Goal: Communication & Community: Ask a question

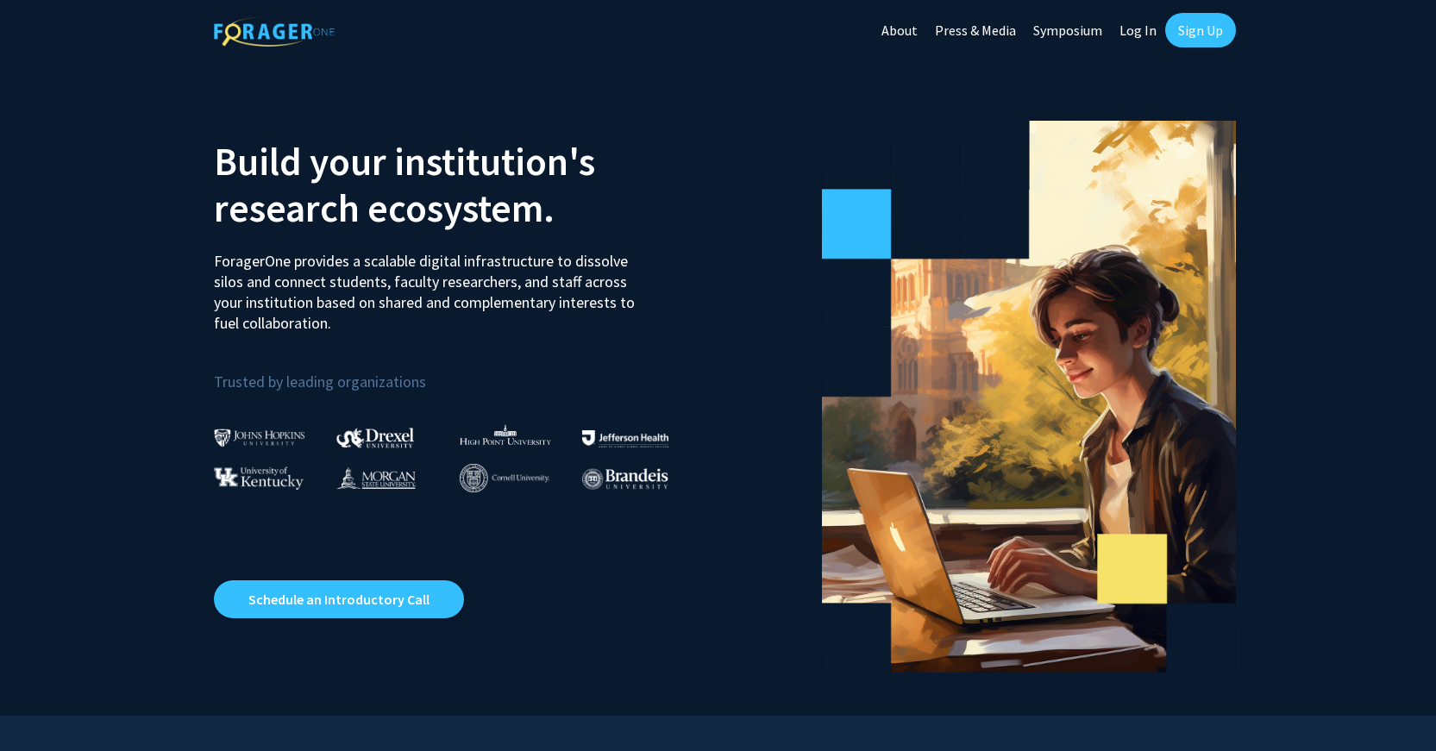
click at [1132, 24] on link "Log In" at bounding box center [1138, 30] width 54 height 60
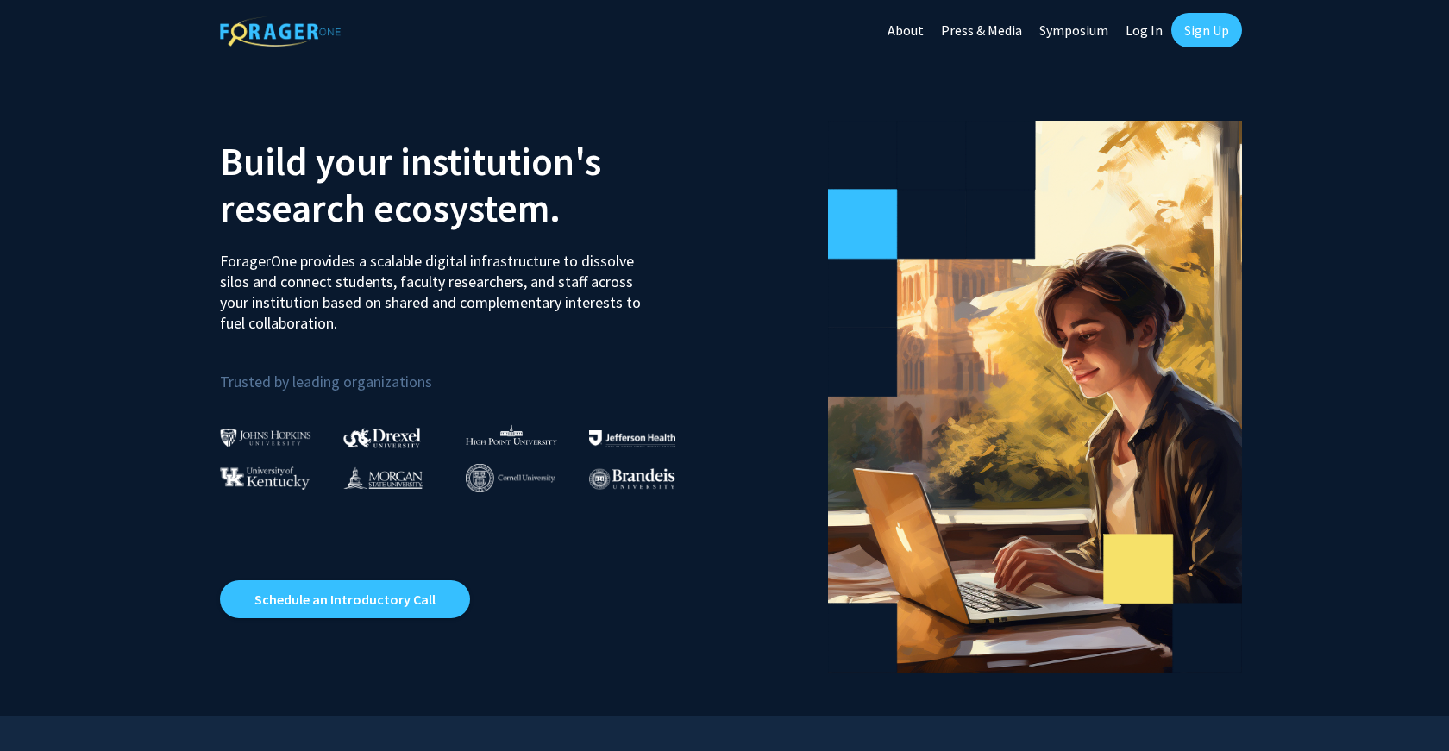
select select
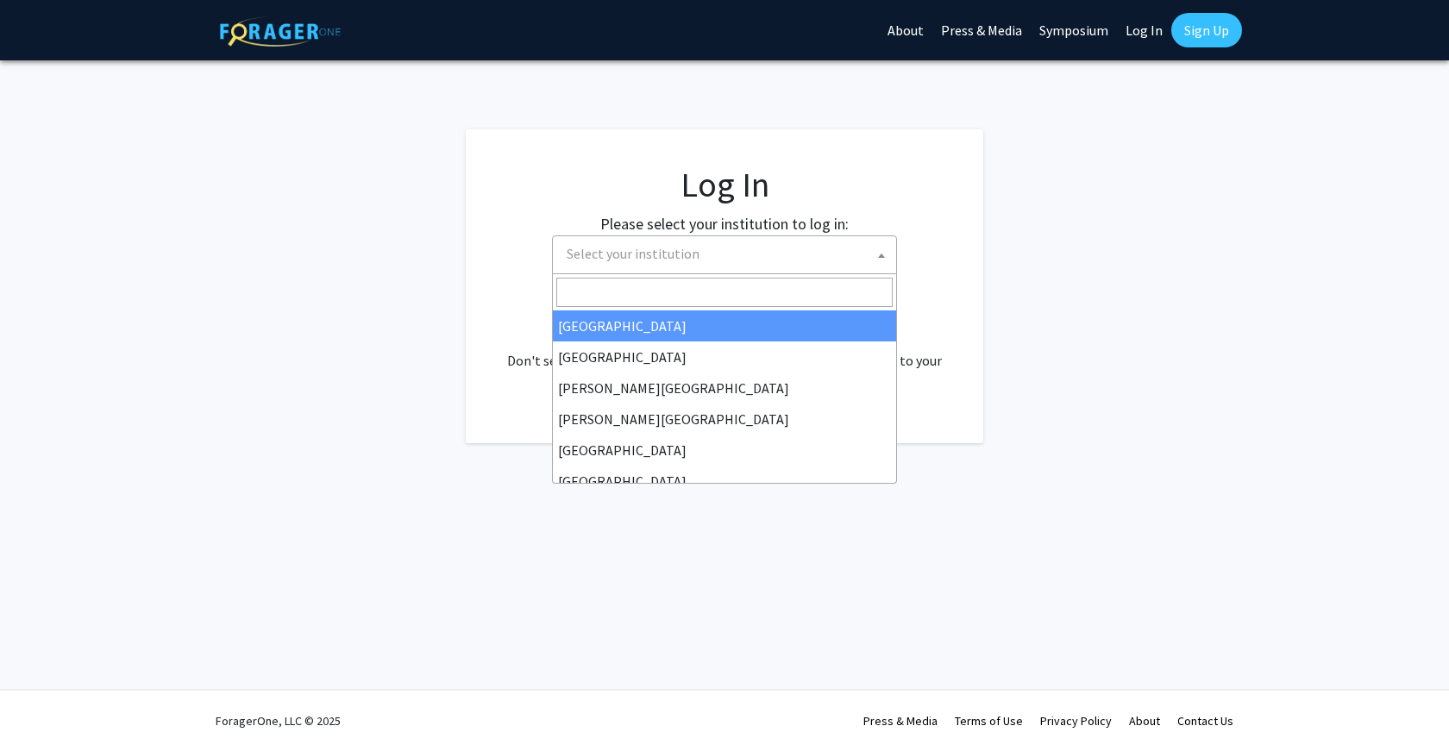
click at [722, 244] on span "Select your institution" at bounding box center [728, 253] width 336 height 35
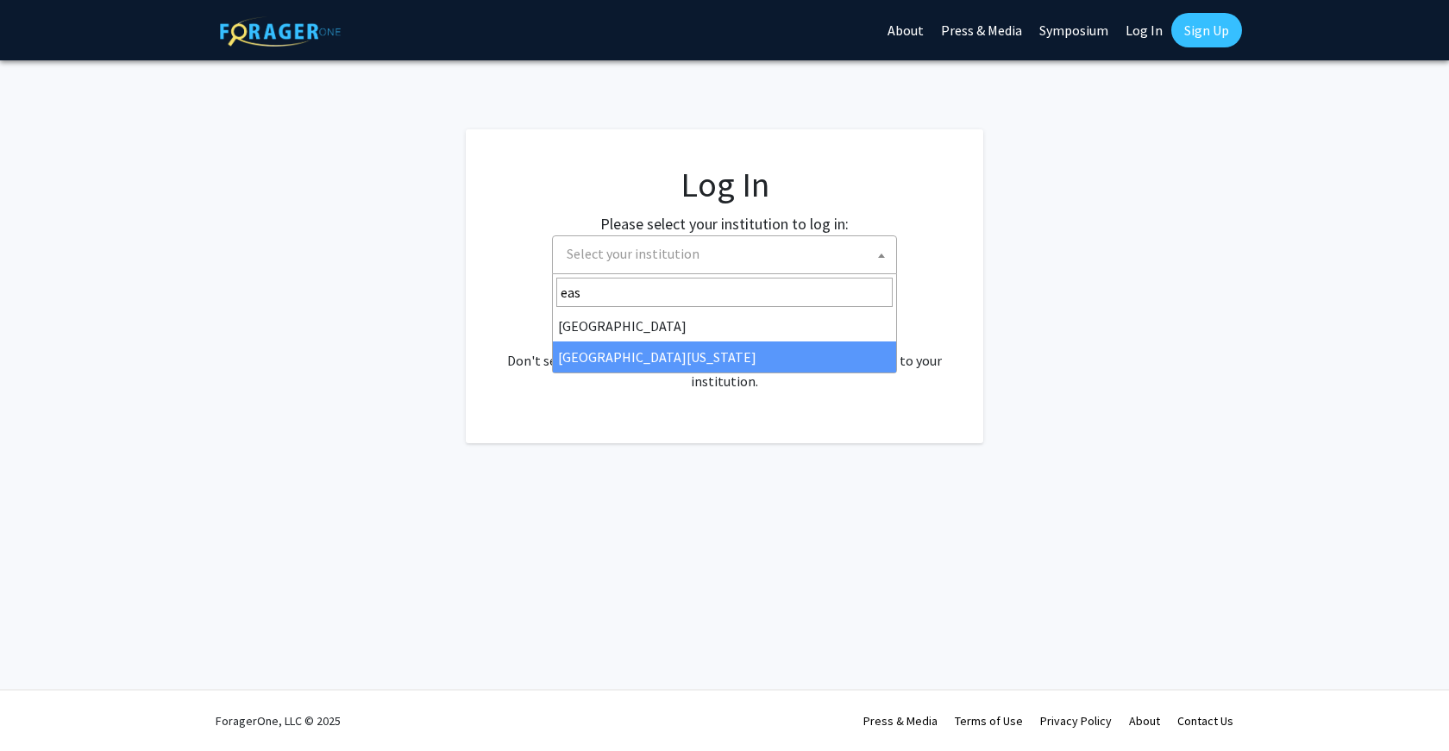
type input "eas"
select select "29"
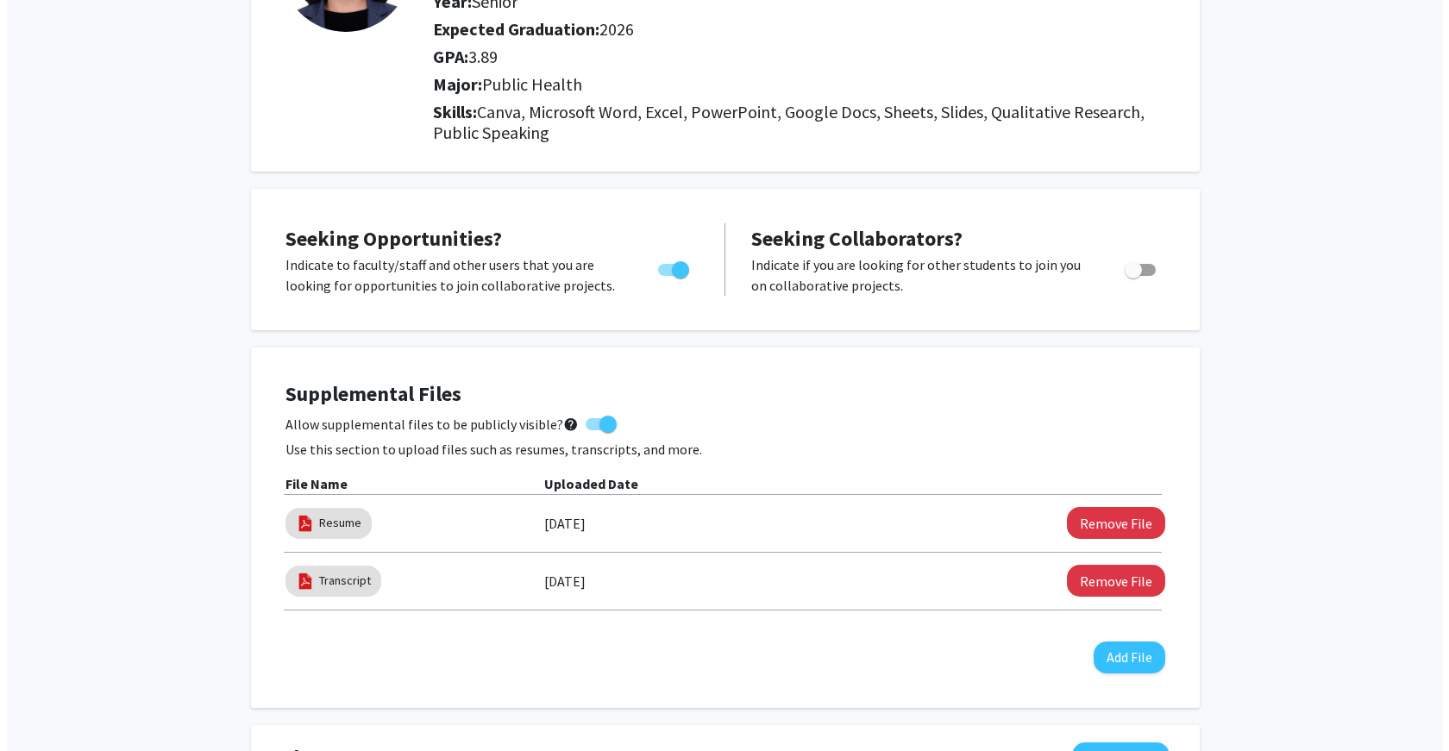
scroll to position [173, 0]
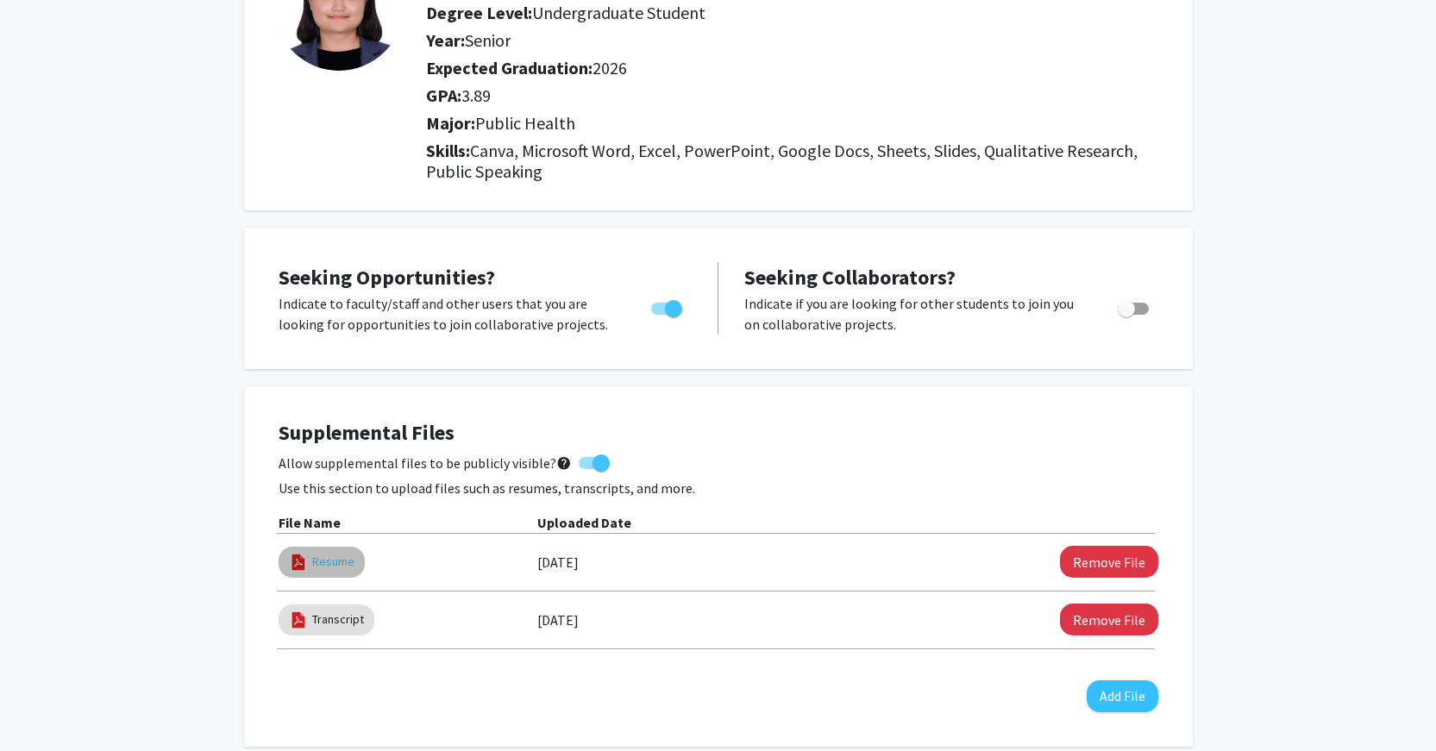
click at [338, 566] on link "Resume" at bounding box center [333, 562] width 42 height 18
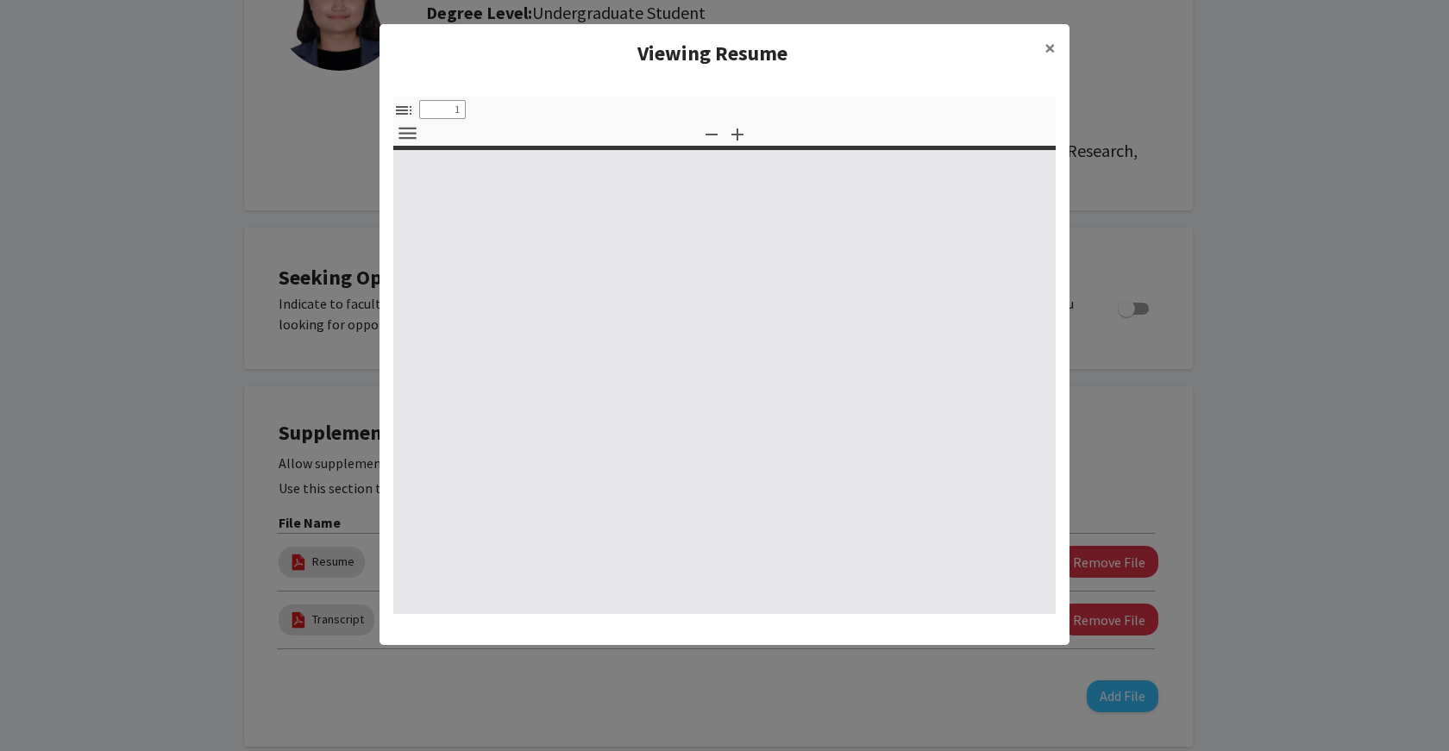
type input "0"
select select "custom"
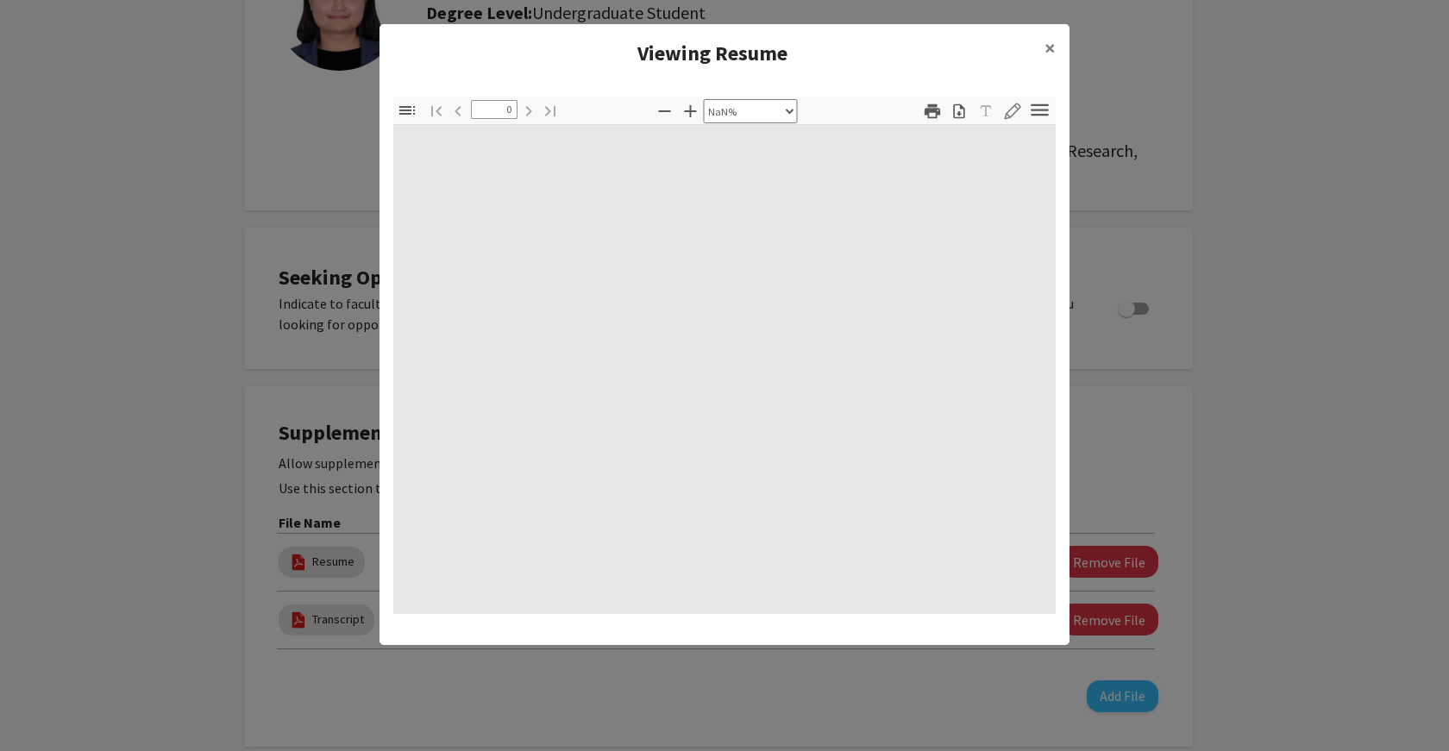
type input "1"
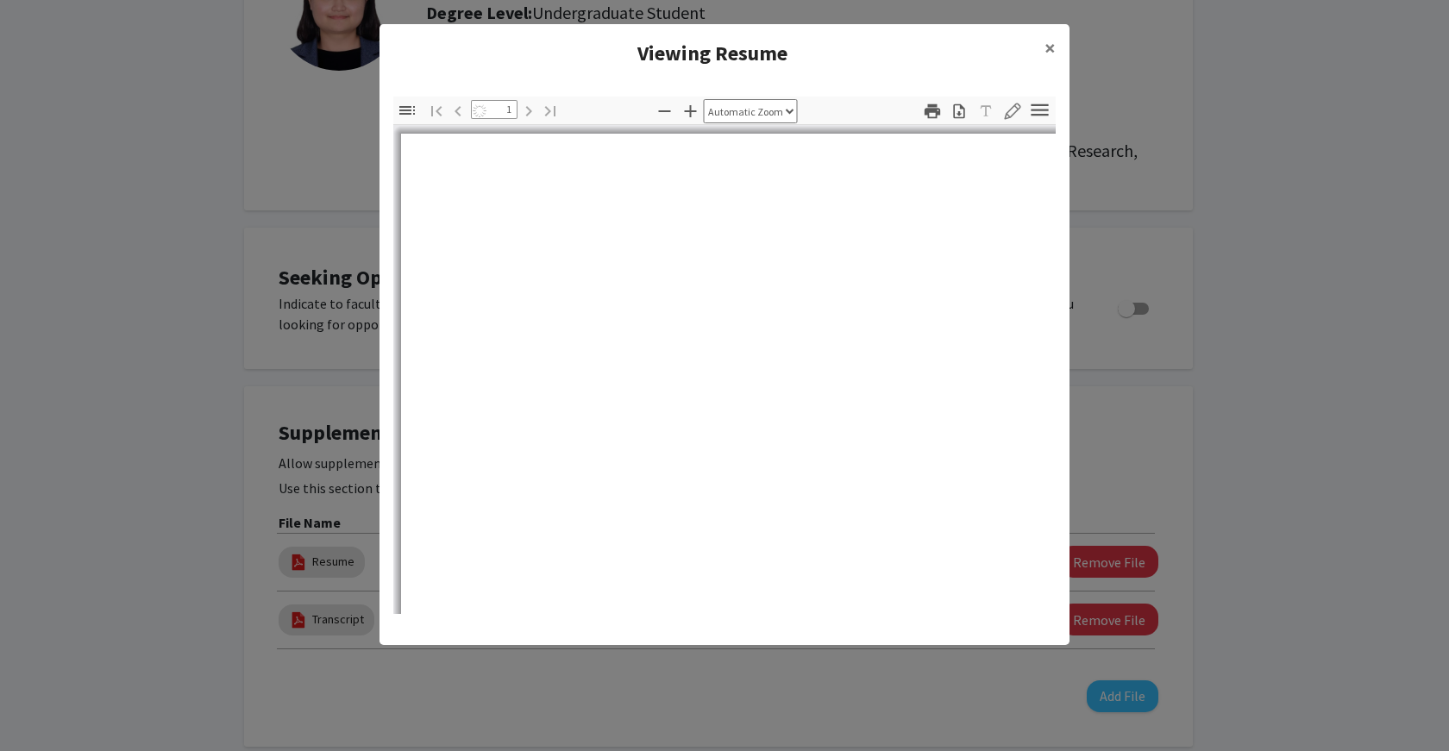
select select "auto"
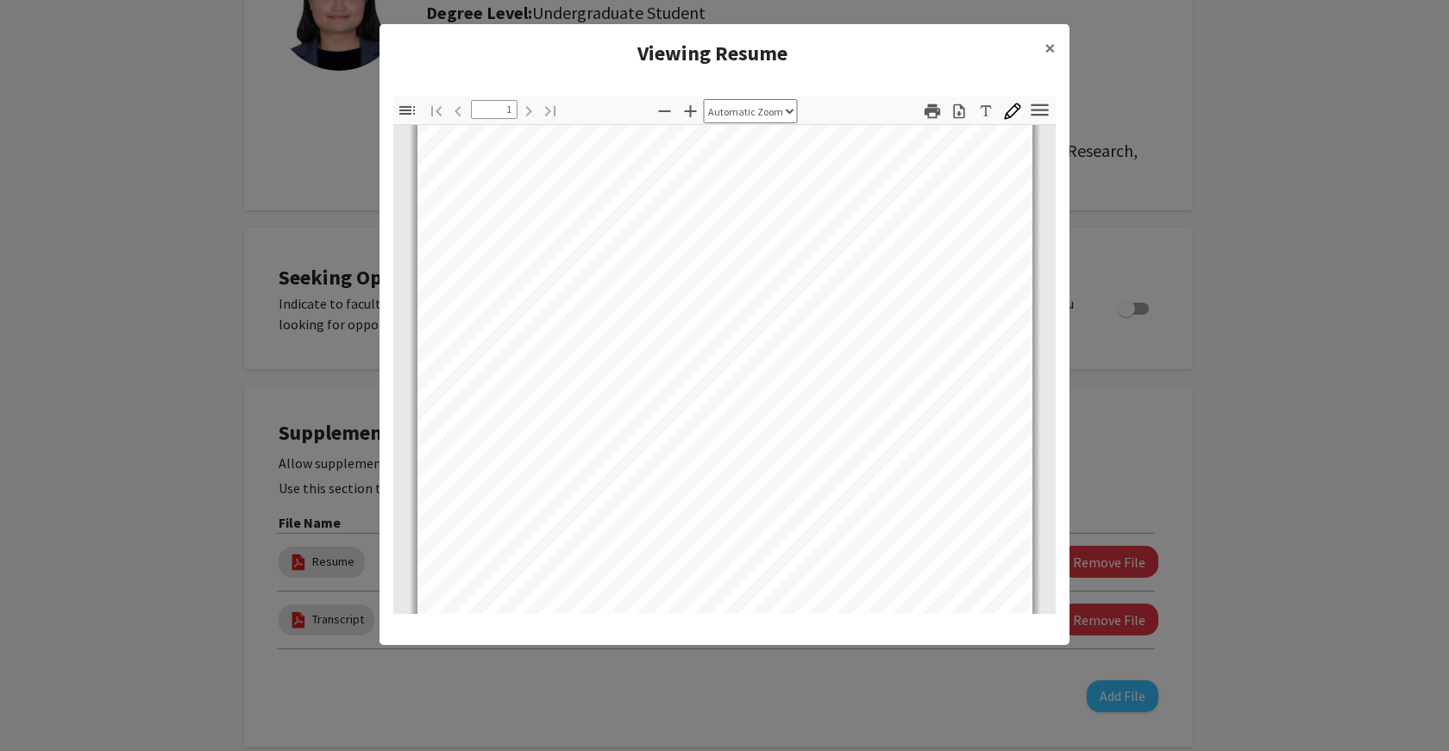
scroll to position [0, 0]
click at [1049, 49] on span "×" at bounding box center [1050, 48] width 11 height 27
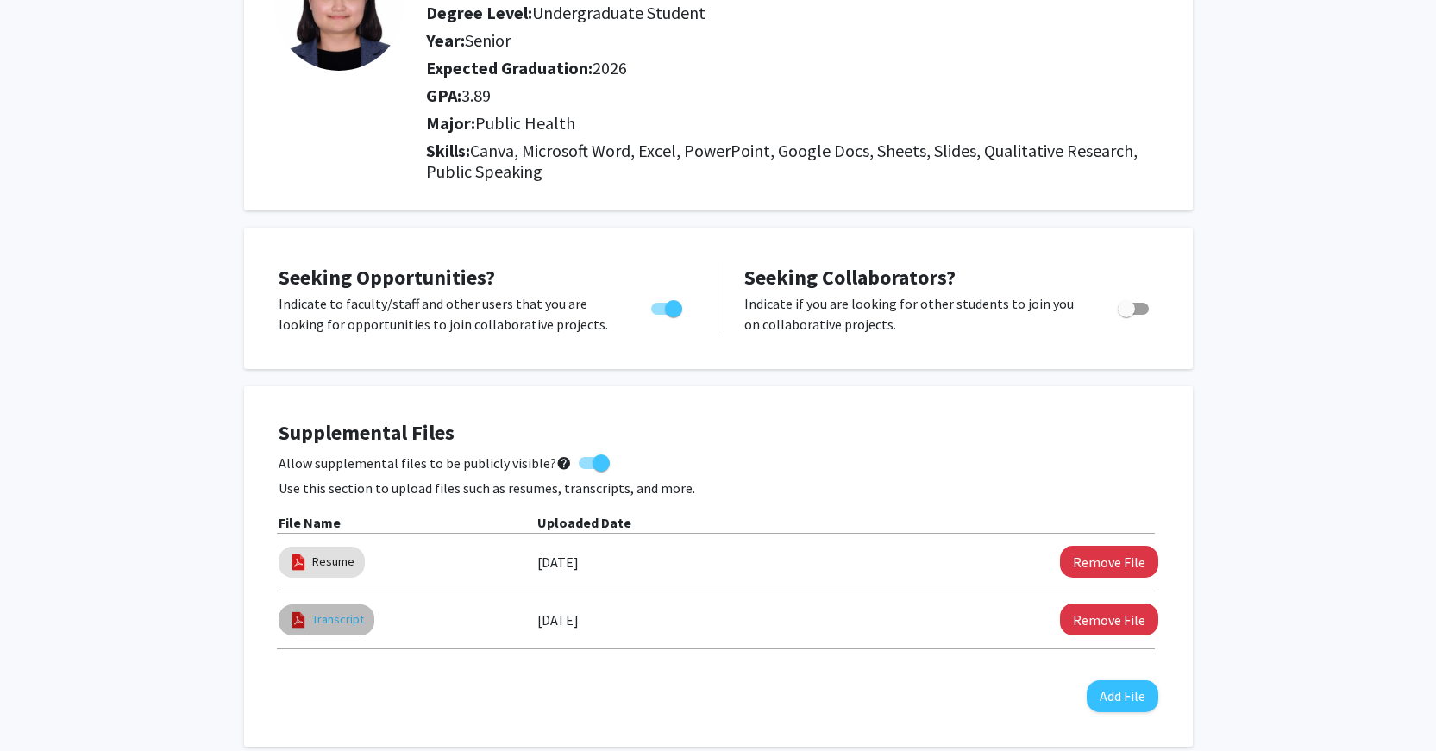
click at [359, 620] on link "Transcript" at bounding box center [338, 620] width 52 height 18
select select "custom"
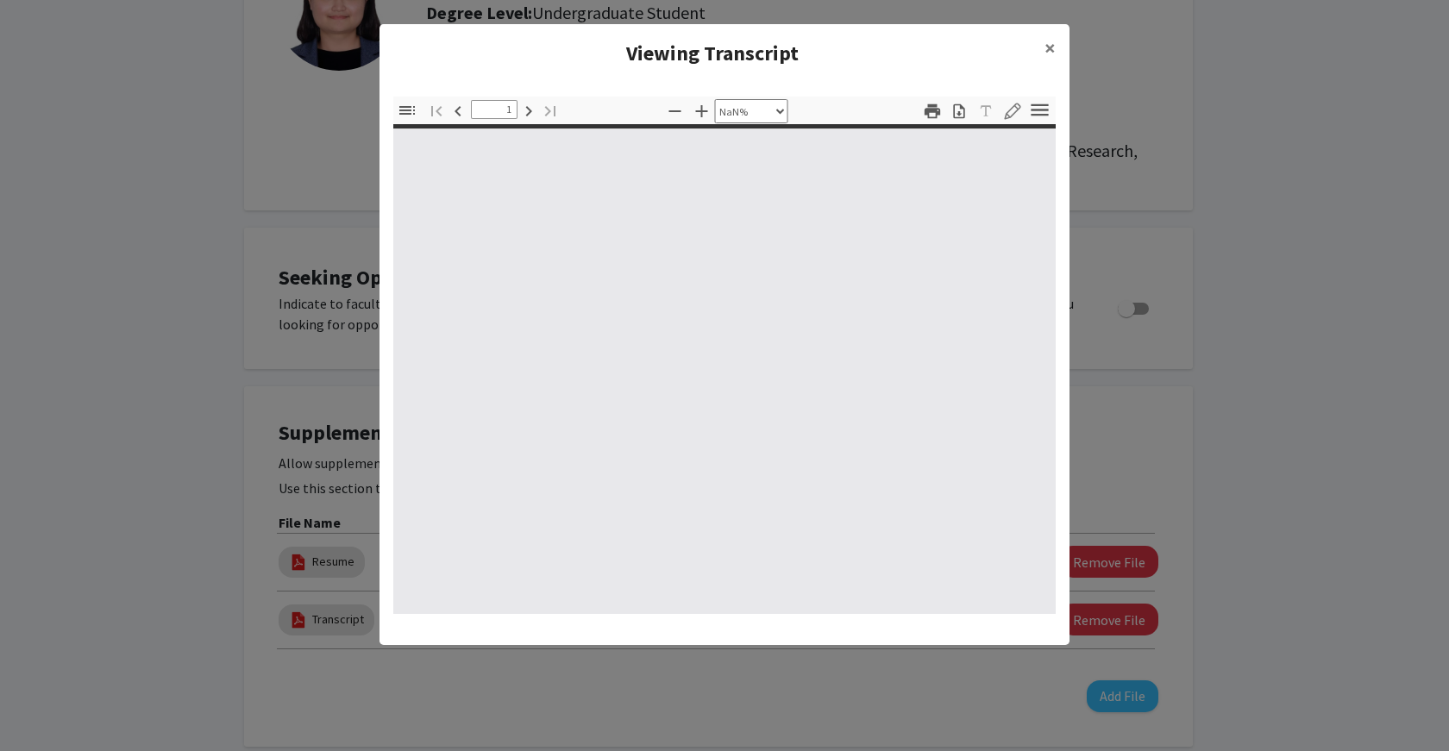
type input "0"
select select "auto"
type input "1"
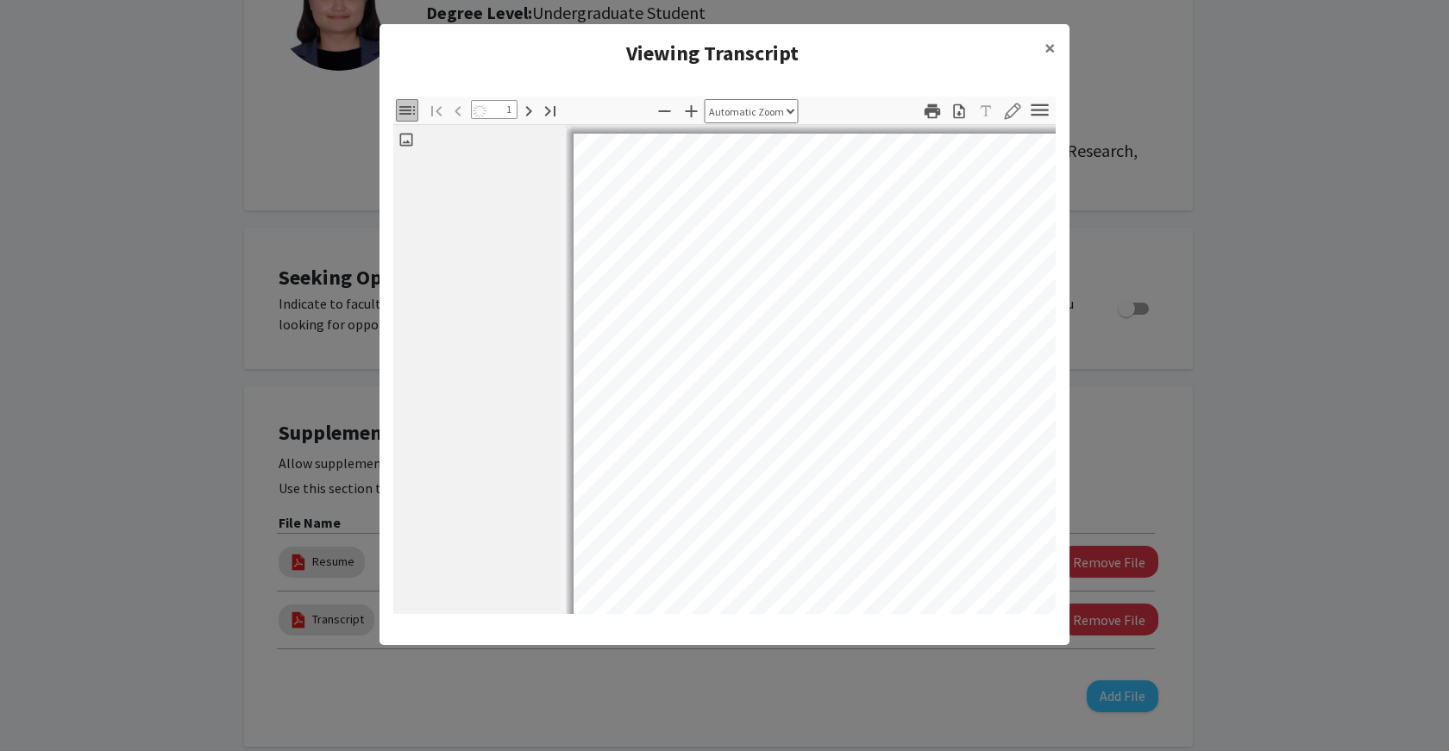
select select "auto"
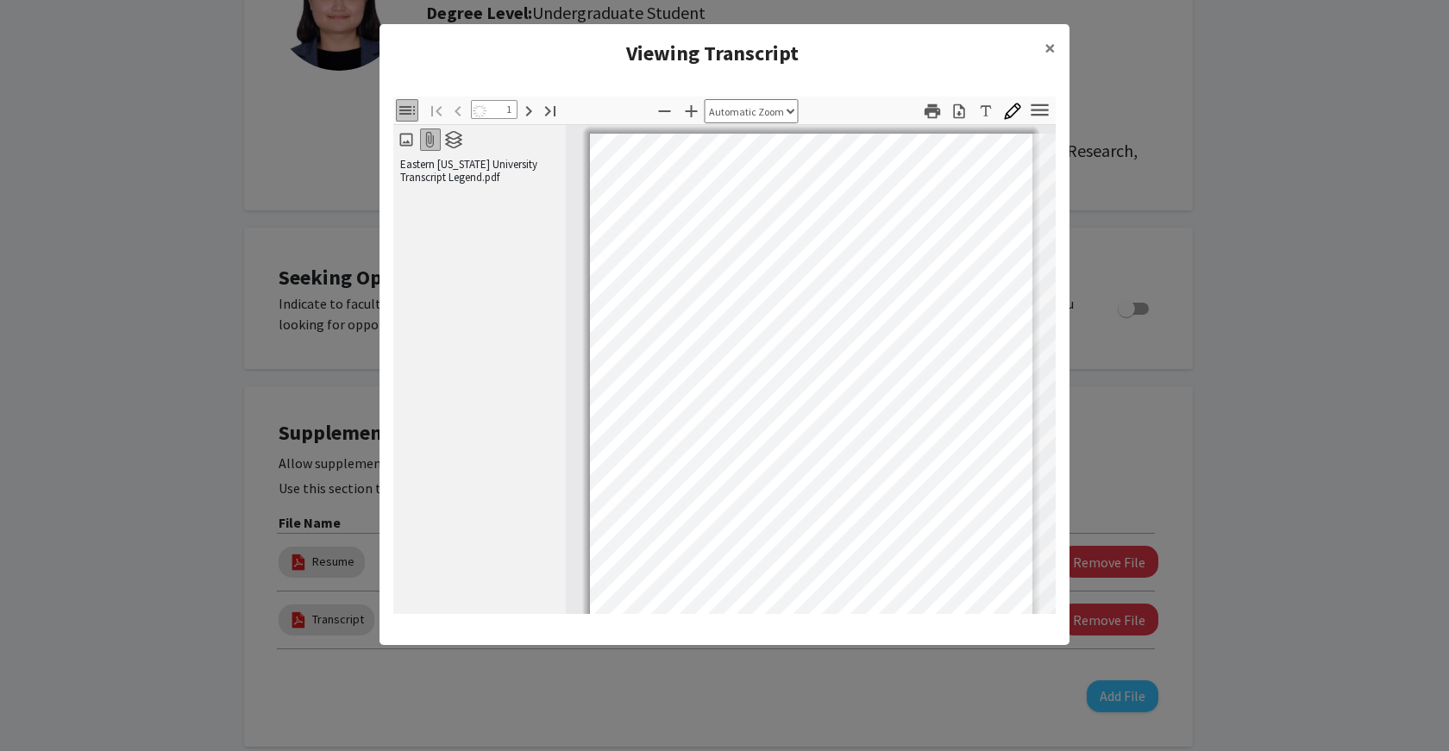
scroll to position [3, 0]
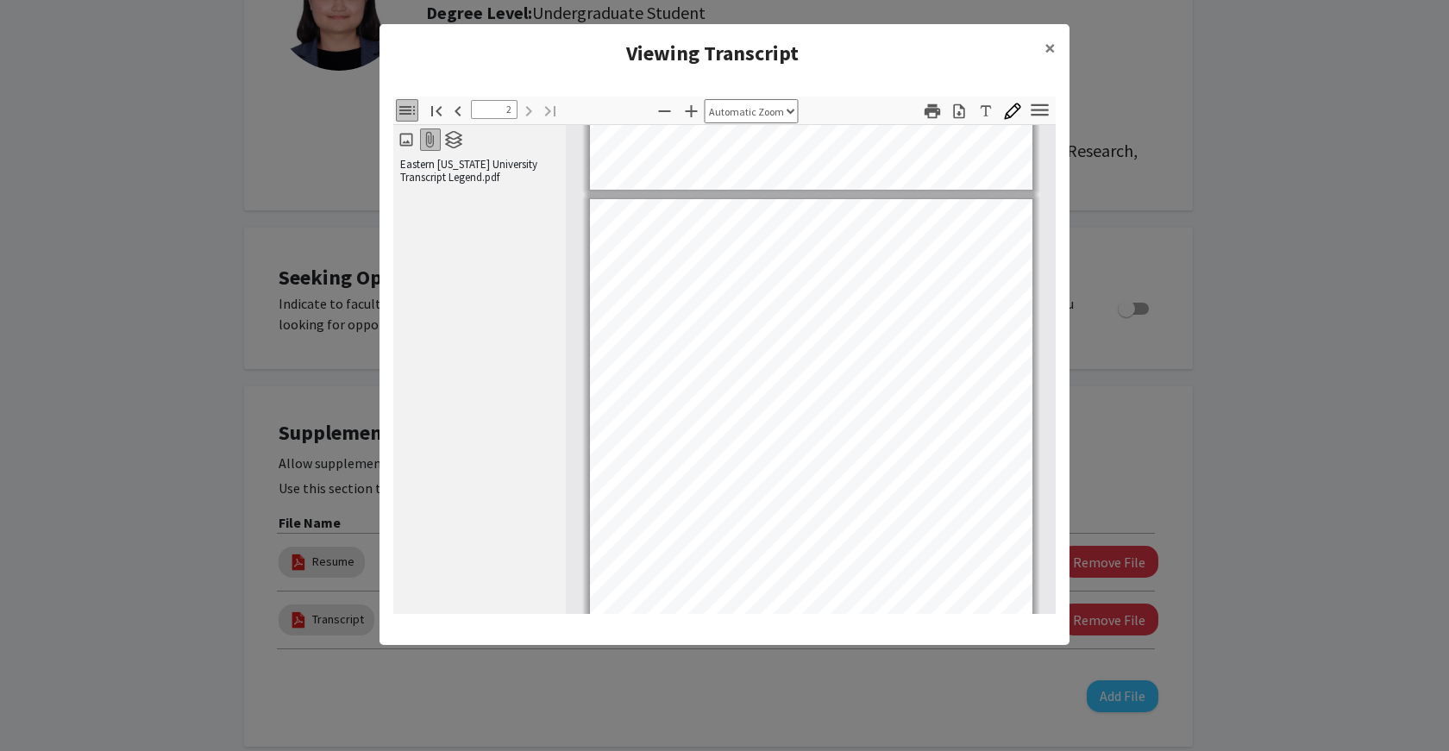
type input "1"
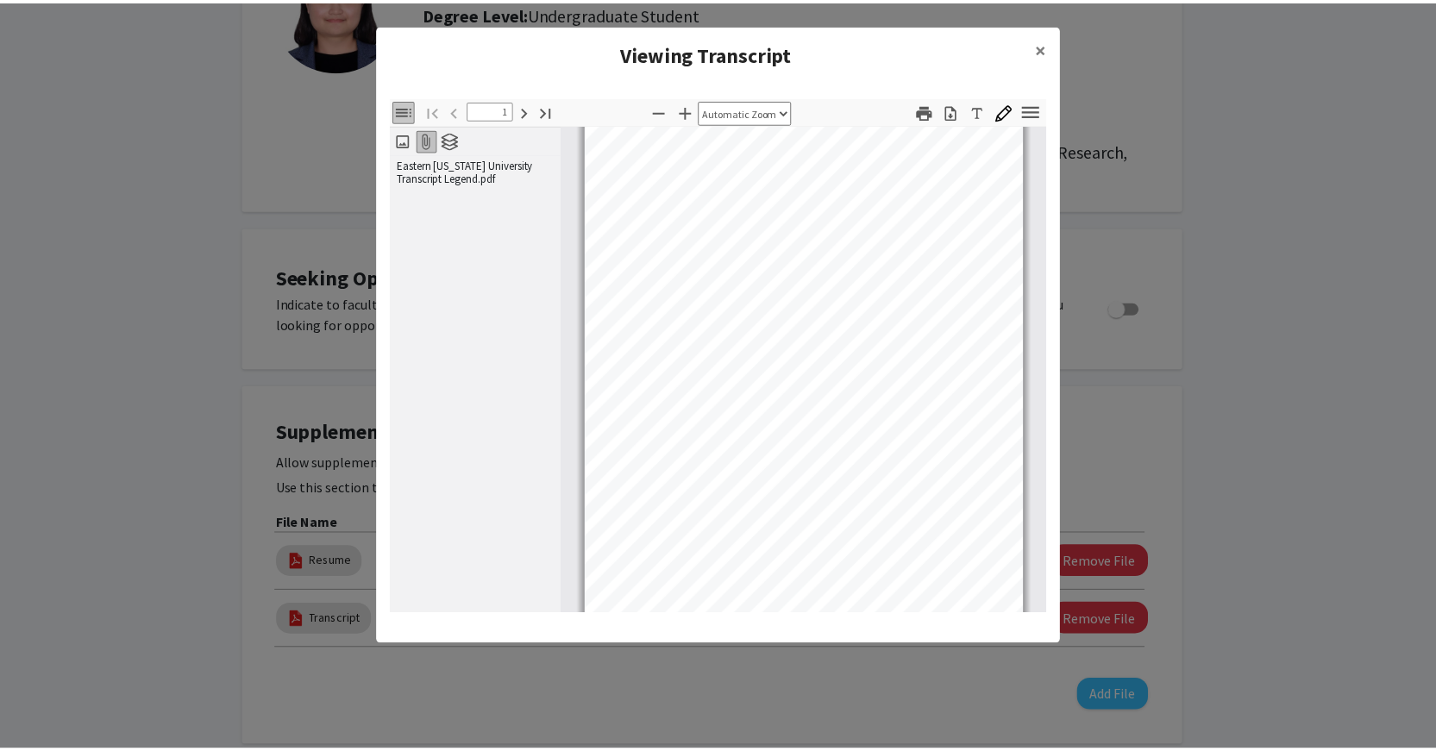
scroll to position [86, 0]
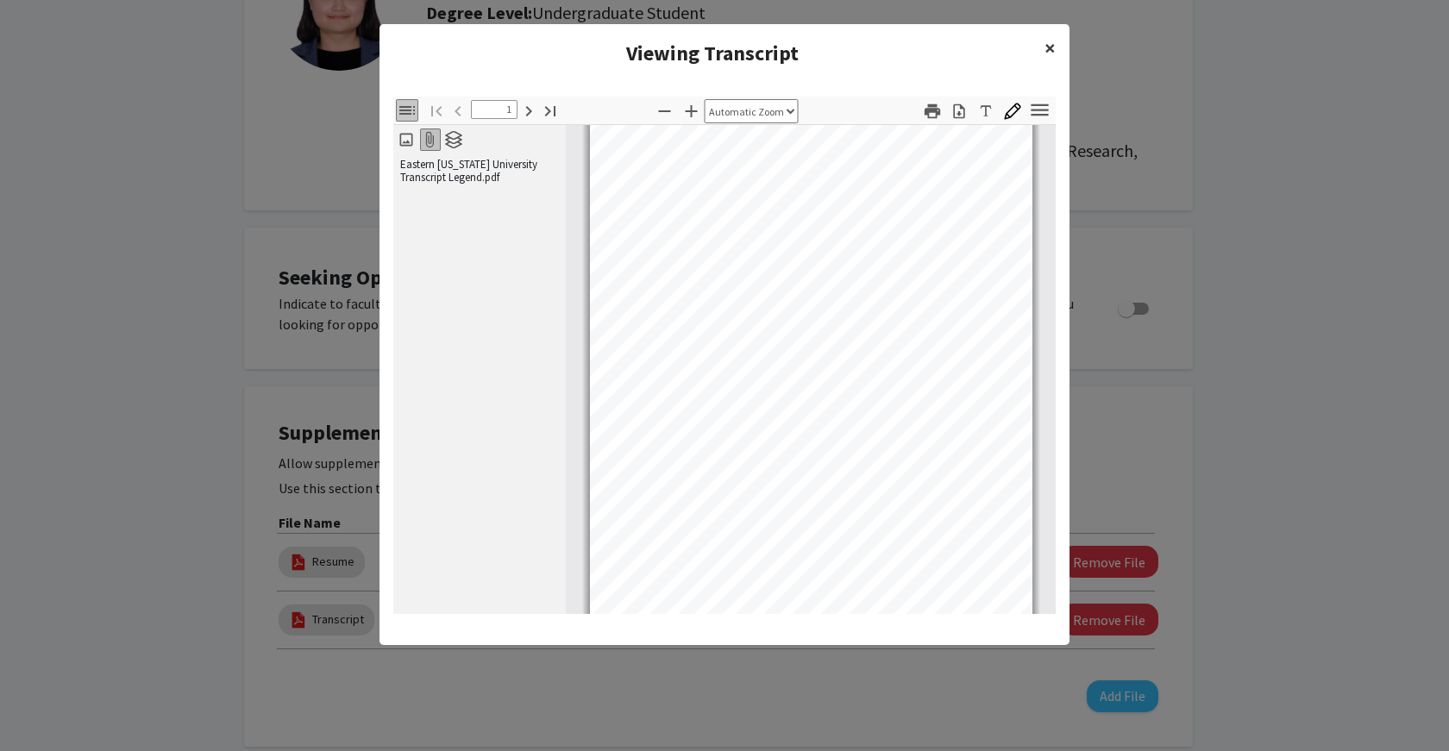
click at [1041, 54] on button "×" at bounding box center [1050, 48] width 39 height 48
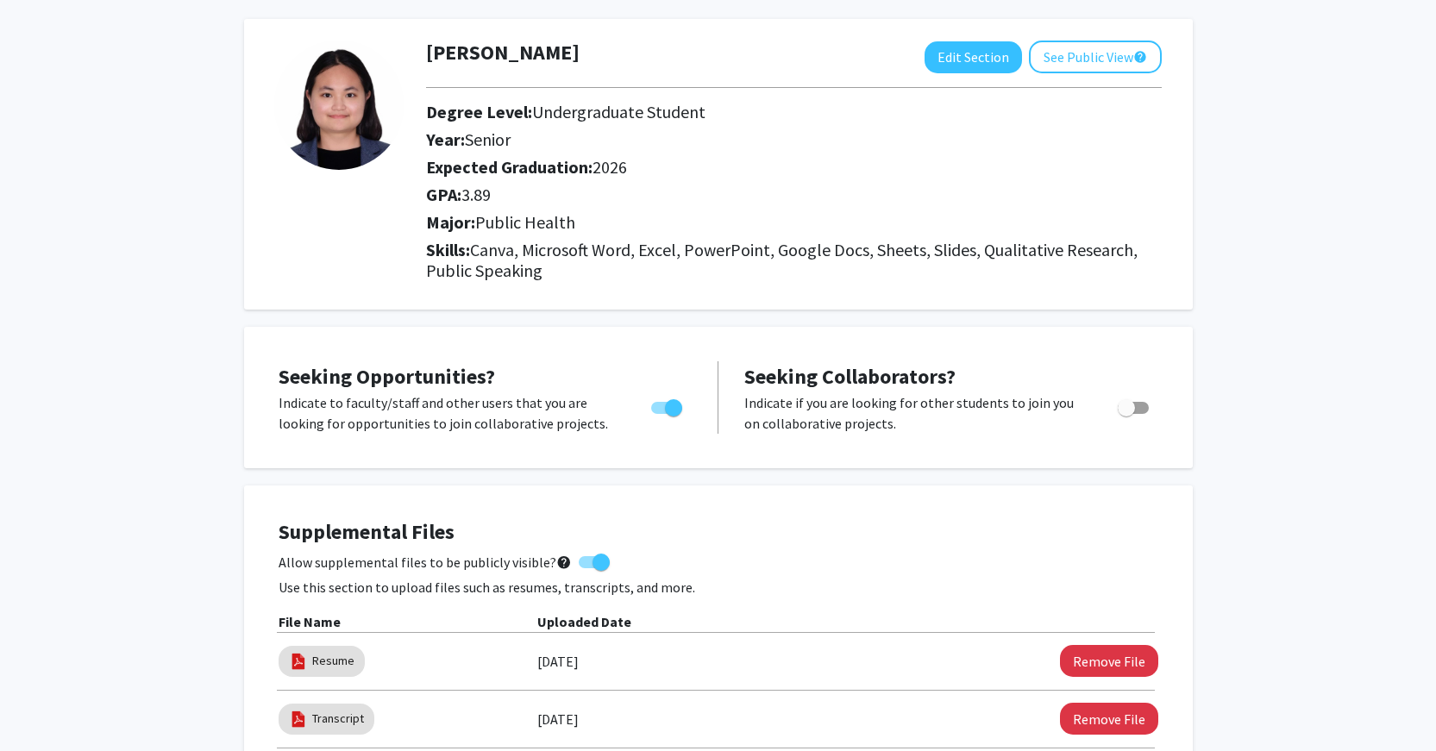
scroll to position [0, 0]
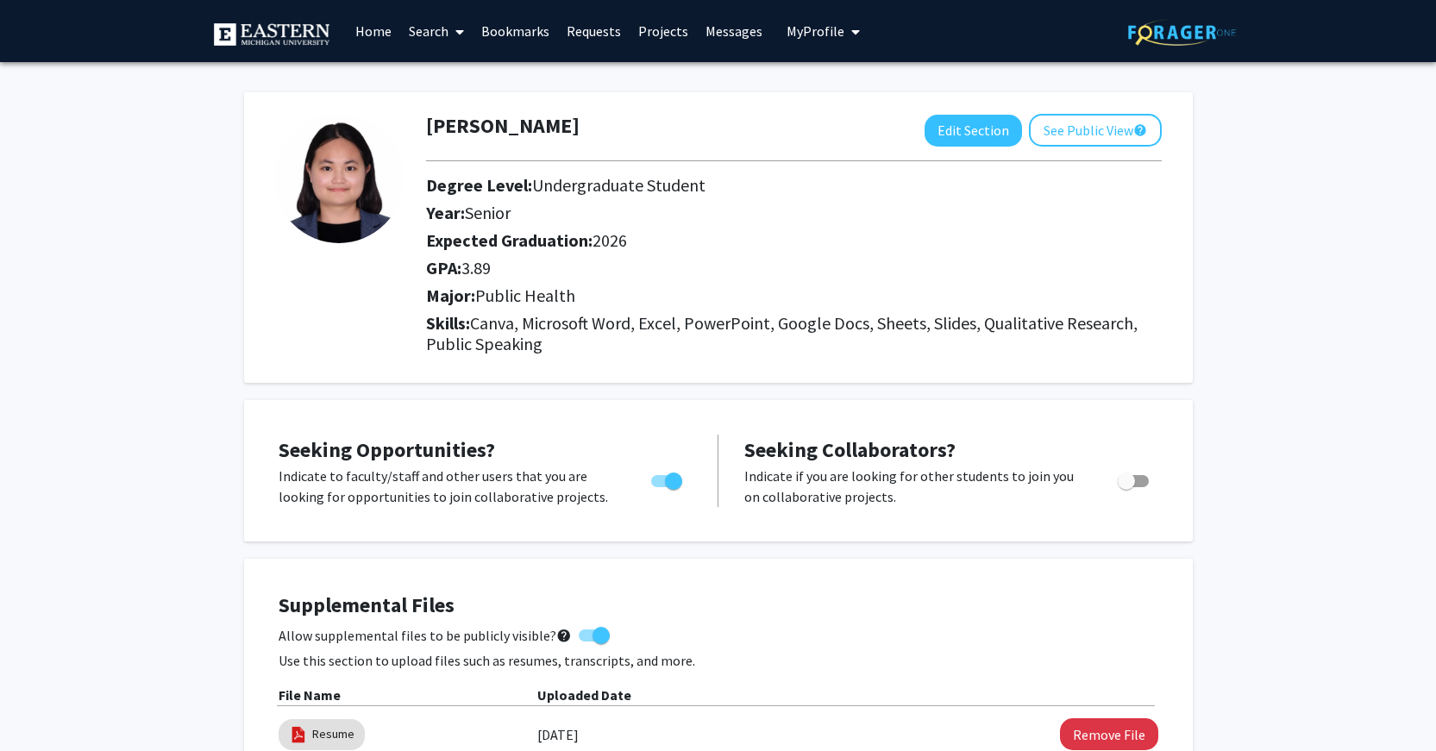
click at [449, 28] on span at bounding box center [457, 32] width 16 height 60
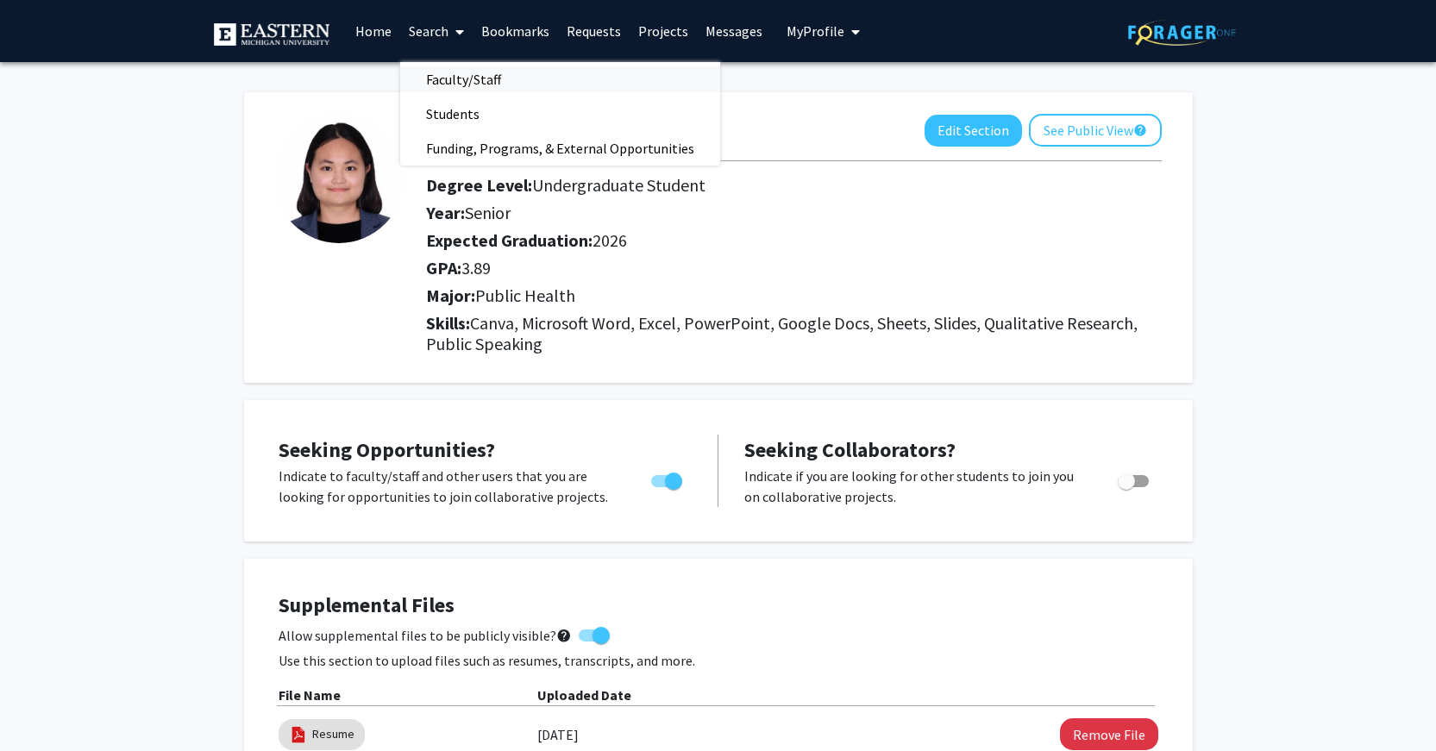
click at [449, 79] on span "Faculty/Staff" at bounding box center [463, 79] width 127 height 35
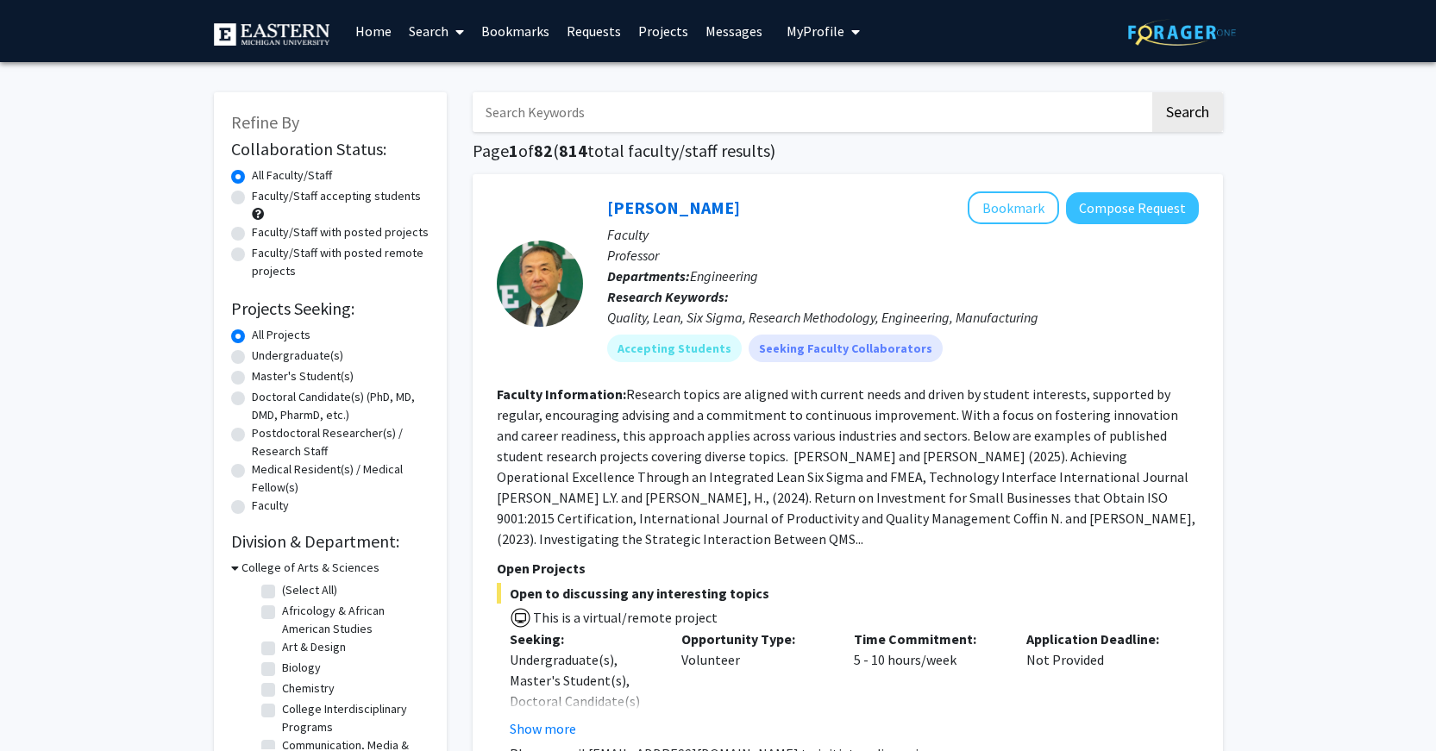
click at [335, 198] on label "Faculty/Staff accepting students" at bounding box center [336, 196] width 169 height 18
click at [263, 198] on input "Faculty/Staff accepting students" at bounding box center [257, 192] width 11 height 11
radio input "true"
click at [311, 352] on label "Undergraduate(s)" at bounding box center [297, 356] width 91 height 18
click at [263, 352] on input "Undergraduate(s)" at bounding box center [257, 352] width 11 height 11
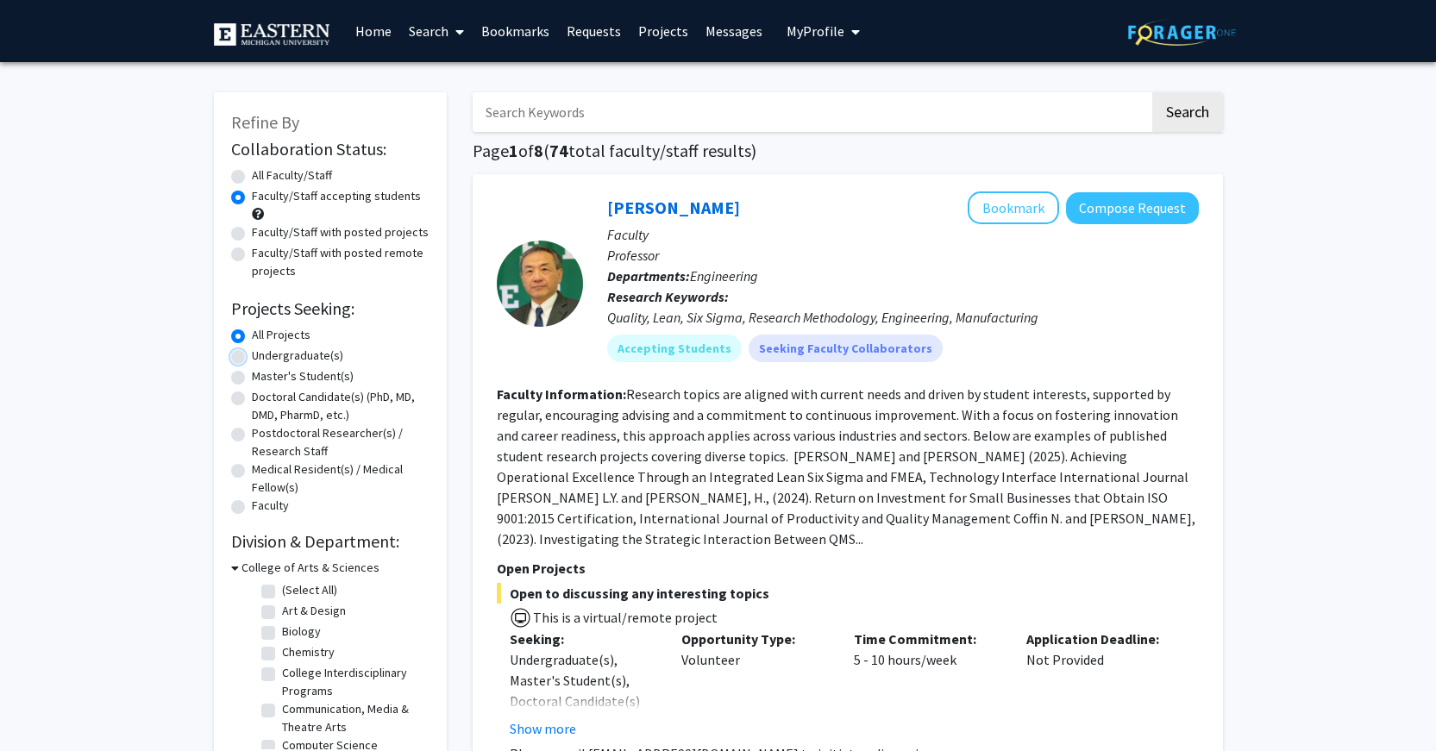
radio input "true"
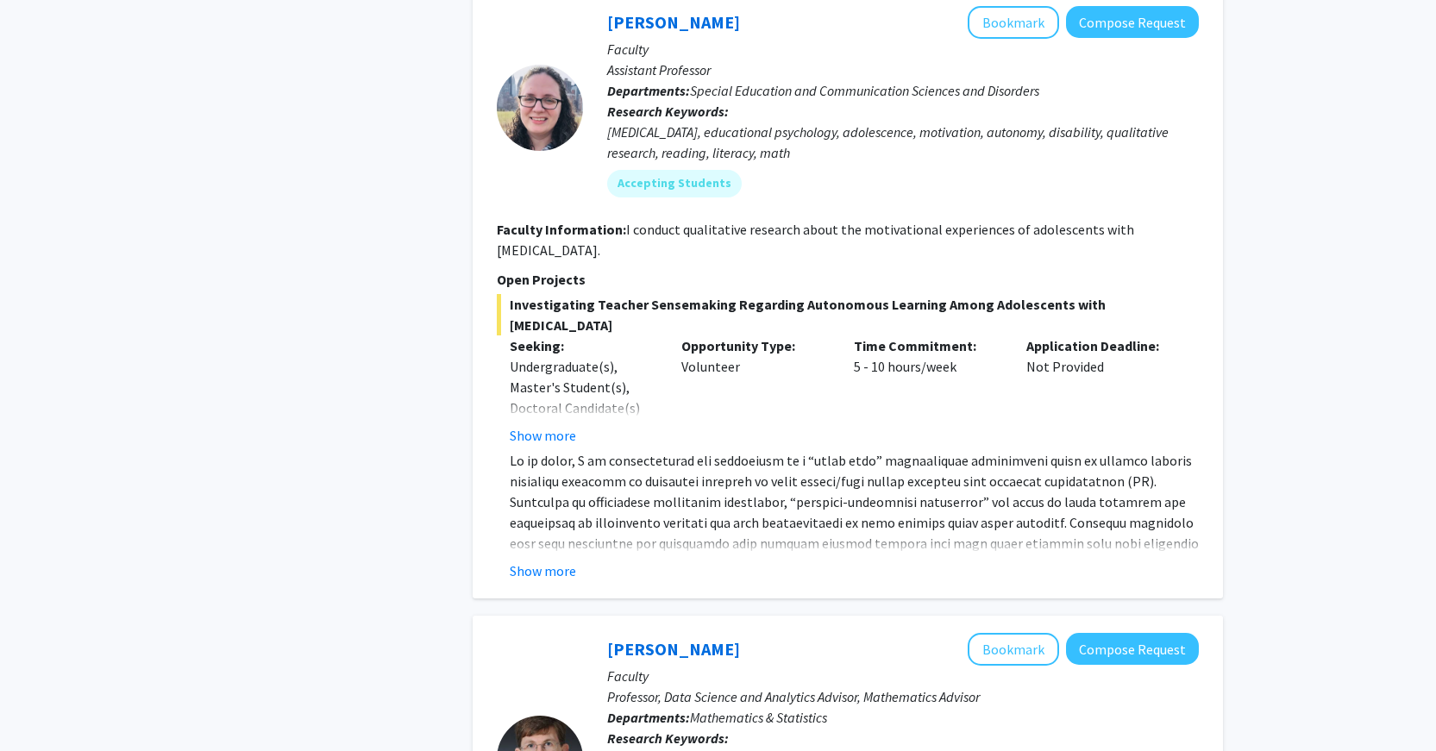
scroll to position [2070, 0]
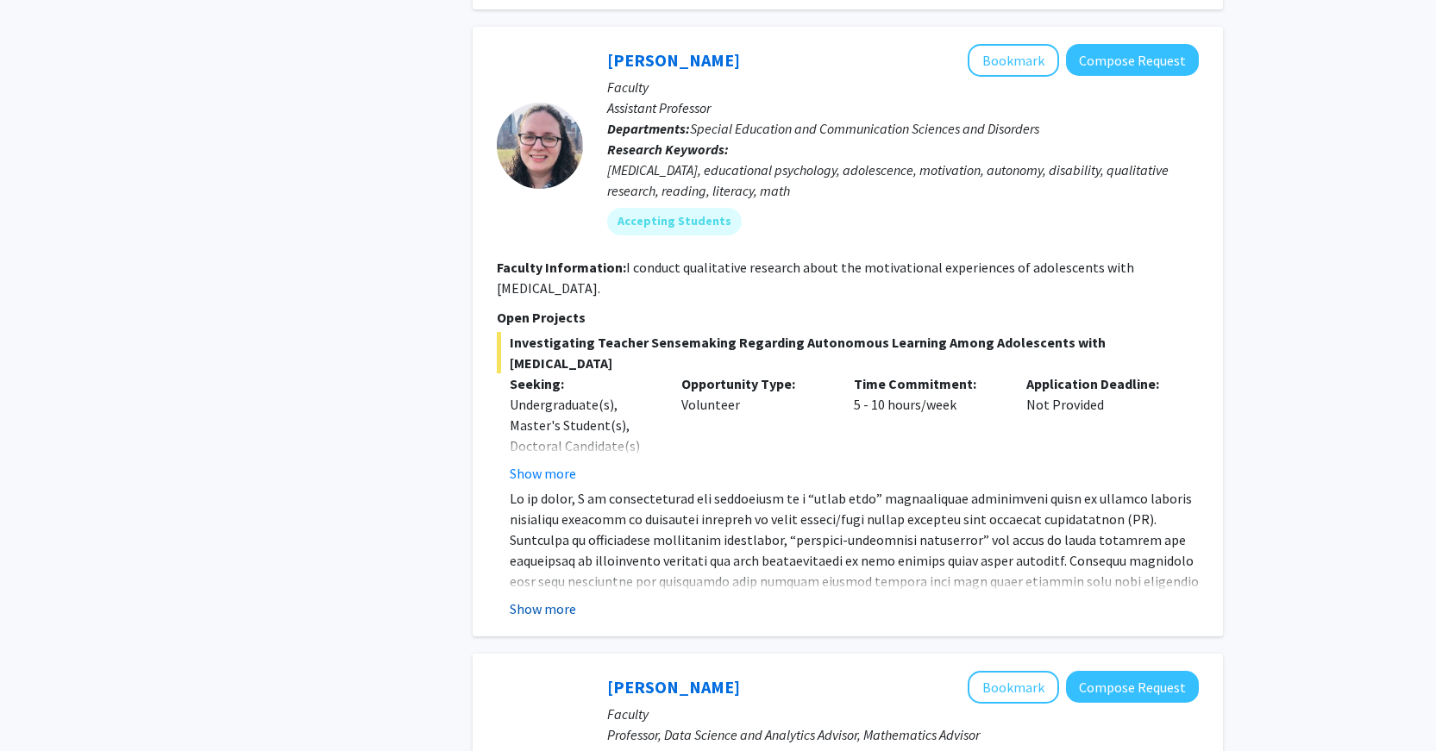
click at [518, 599] on button "Show more" at bounding box center [543, 609] width 66 height 21
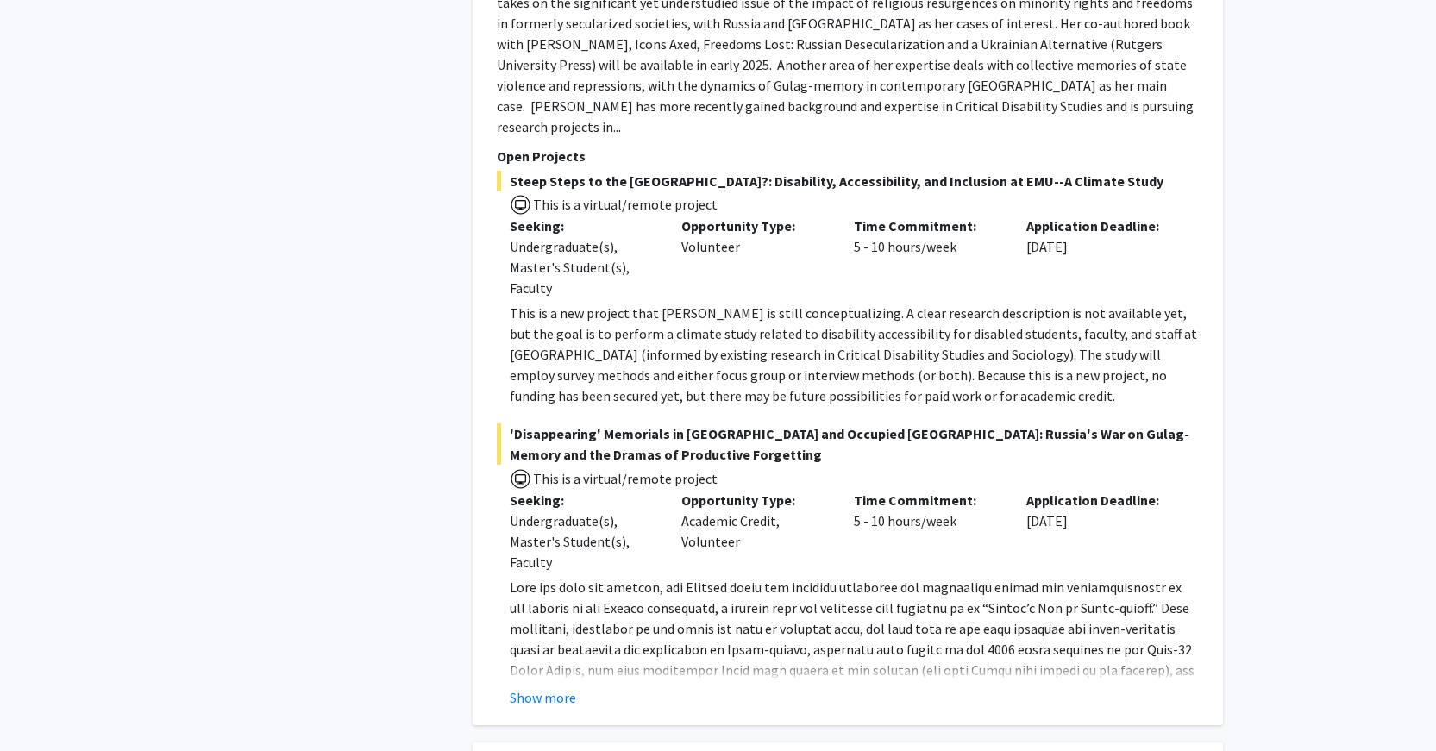
scroll to position [5261, 0]
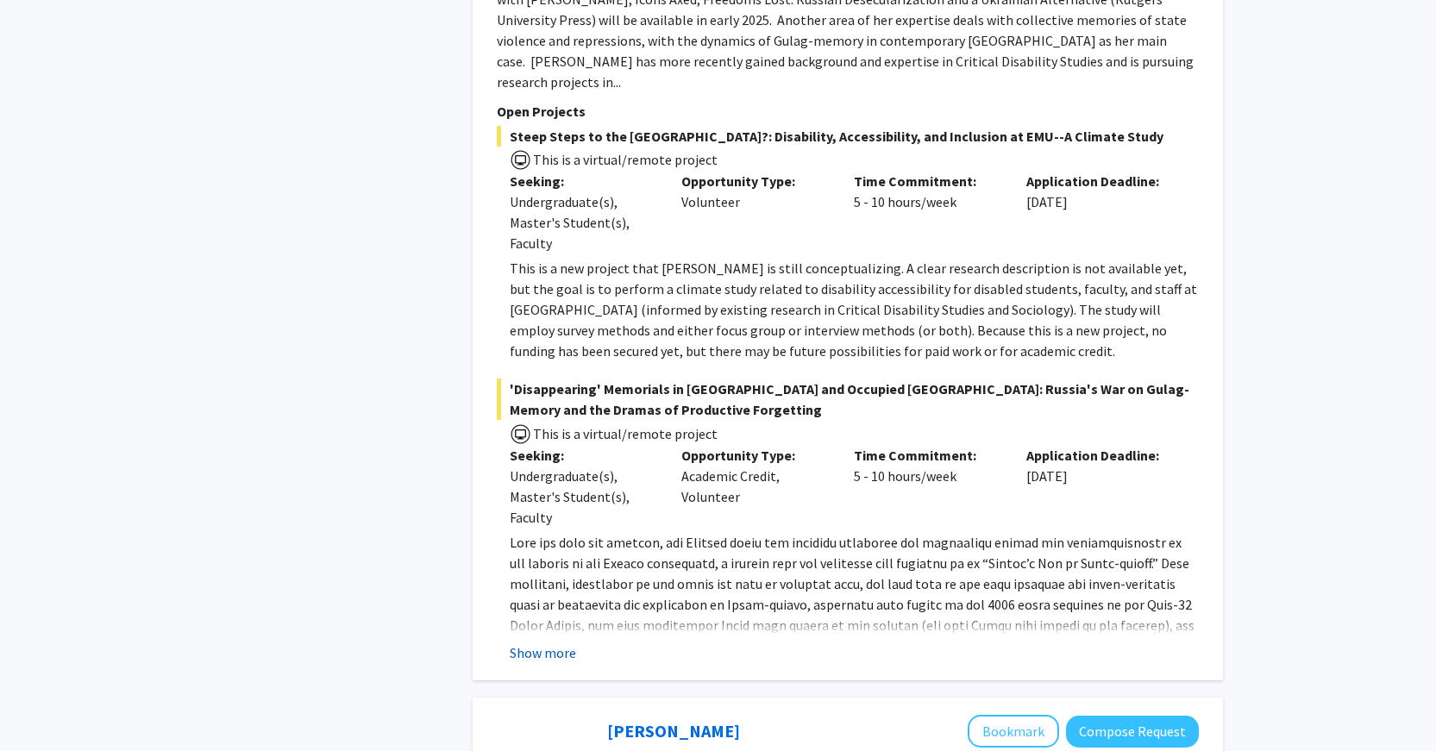
click at [513, 643] on button "Show more" at bounding box center [543, 653] width 66 height 21
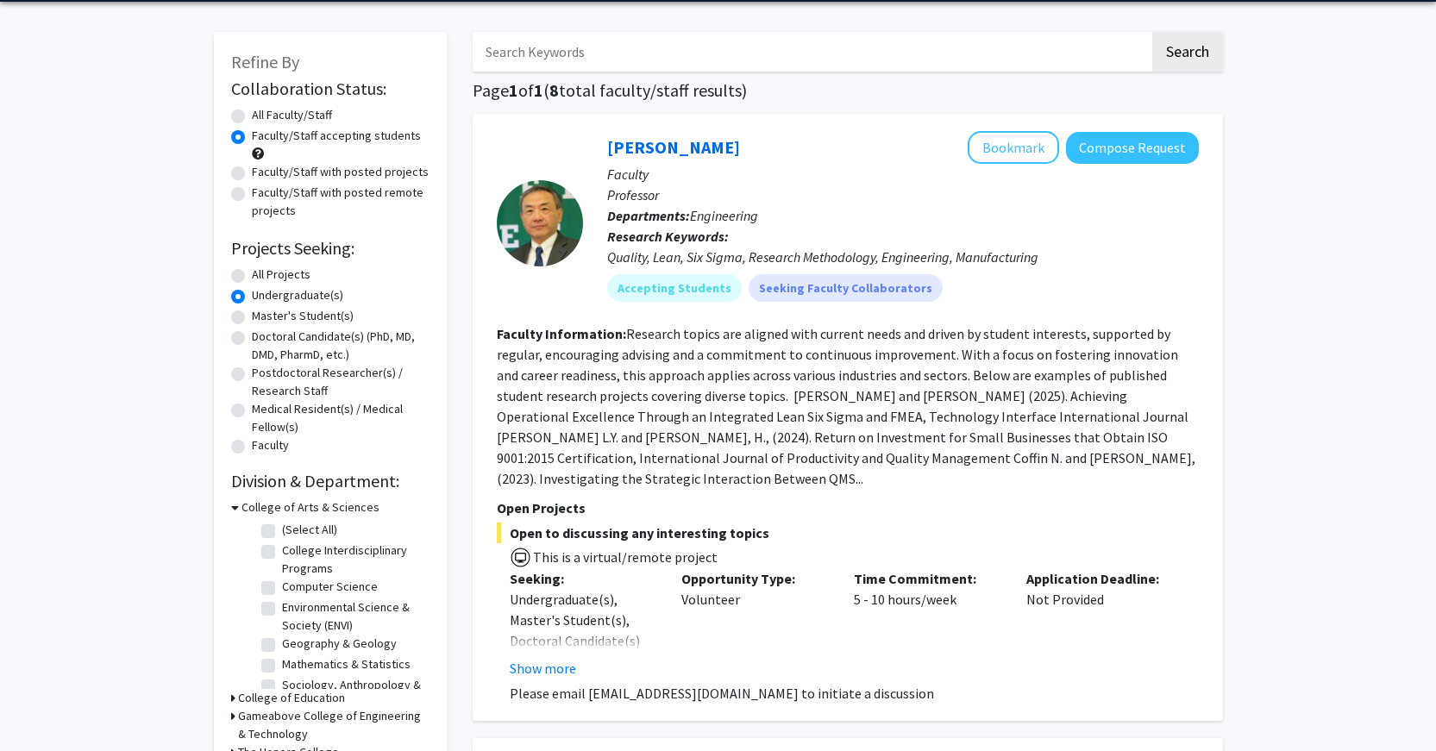
scroll to position [0, 0]
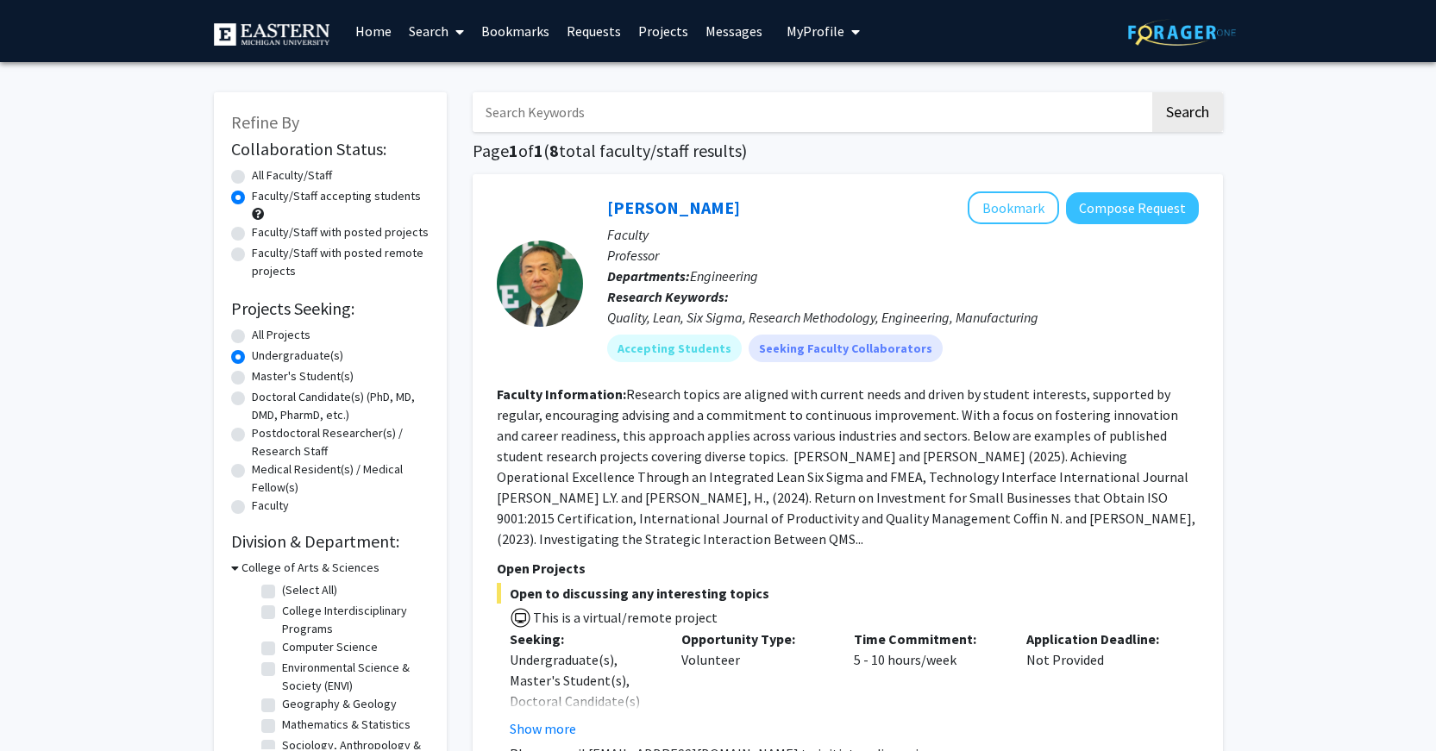
click at [252, 354] on label "Undergraduate(s)" at bounding box center [297, 356] width 91 height 18
click at [252, 354] on input "Undergraduate(s)" at bounding box center [257, 352] width 11 height 11
click at [252, 181] on label "All Faculty/Staff" at bounding box center [292, 175] width 80 height 18
click at [252, 178] on input "All Faculty/Staff" at bounding box center [257, 171] width 11 height 11
radio input "true"
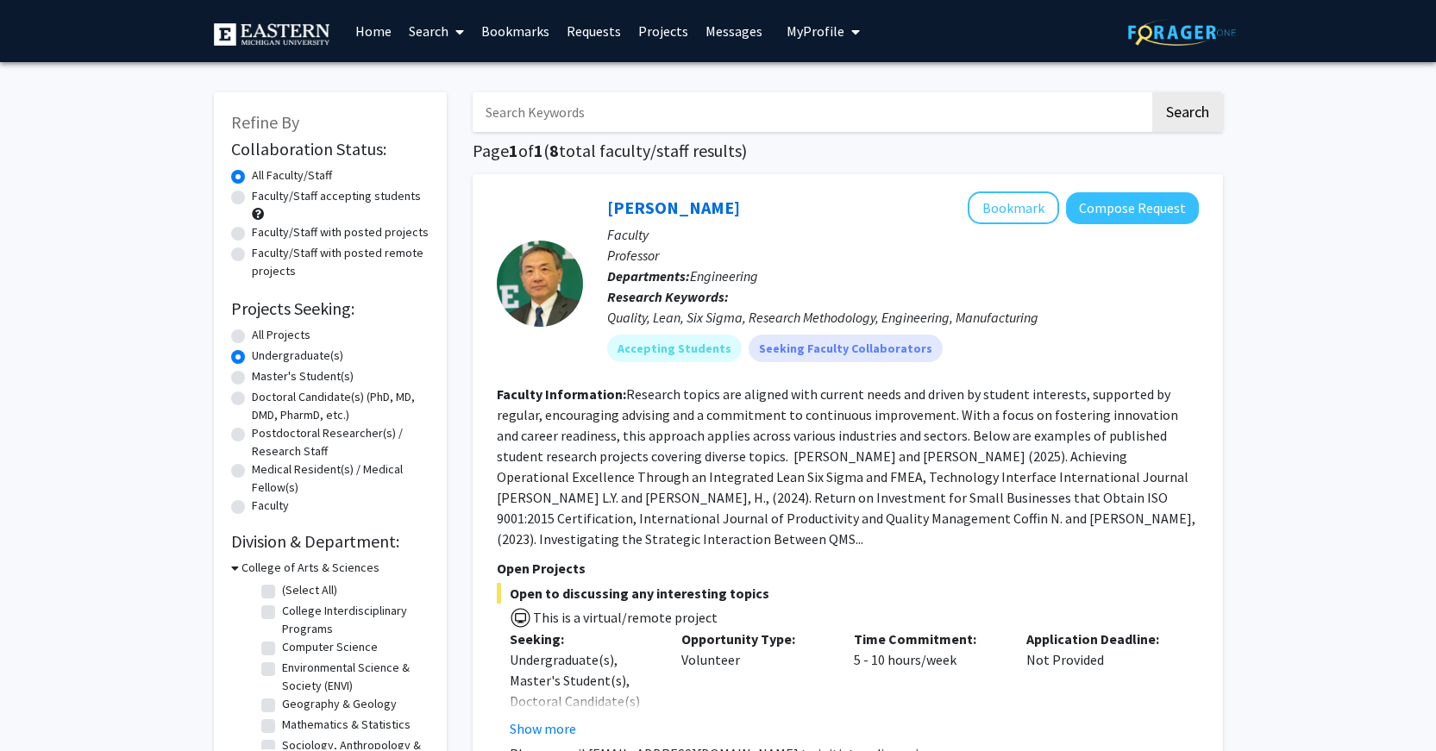
click at [252, 335] on label "All Projects" at bounding box center [281, 335] width 59 height 18
click at [252, 335] on input "All Projects" at bounding box center [257, 331] width 11 height 11
radio input "true"
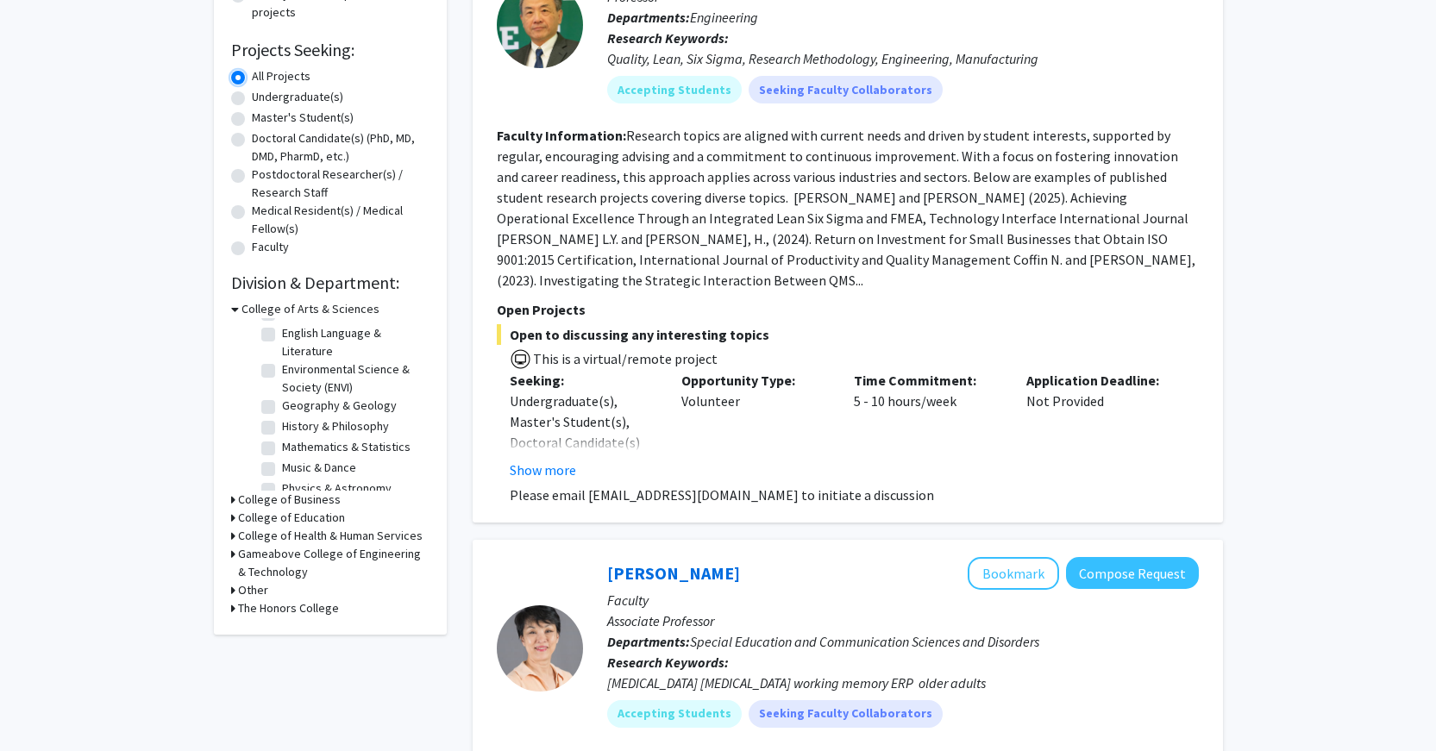
scroll to position [259, 0]
click at [235, 535] on div "College of Health & Human Services" at bounding box center [330, 536] width 198 height 18
click at [231, 535] on icon at bounding box center [233, 536] width 4 height 18
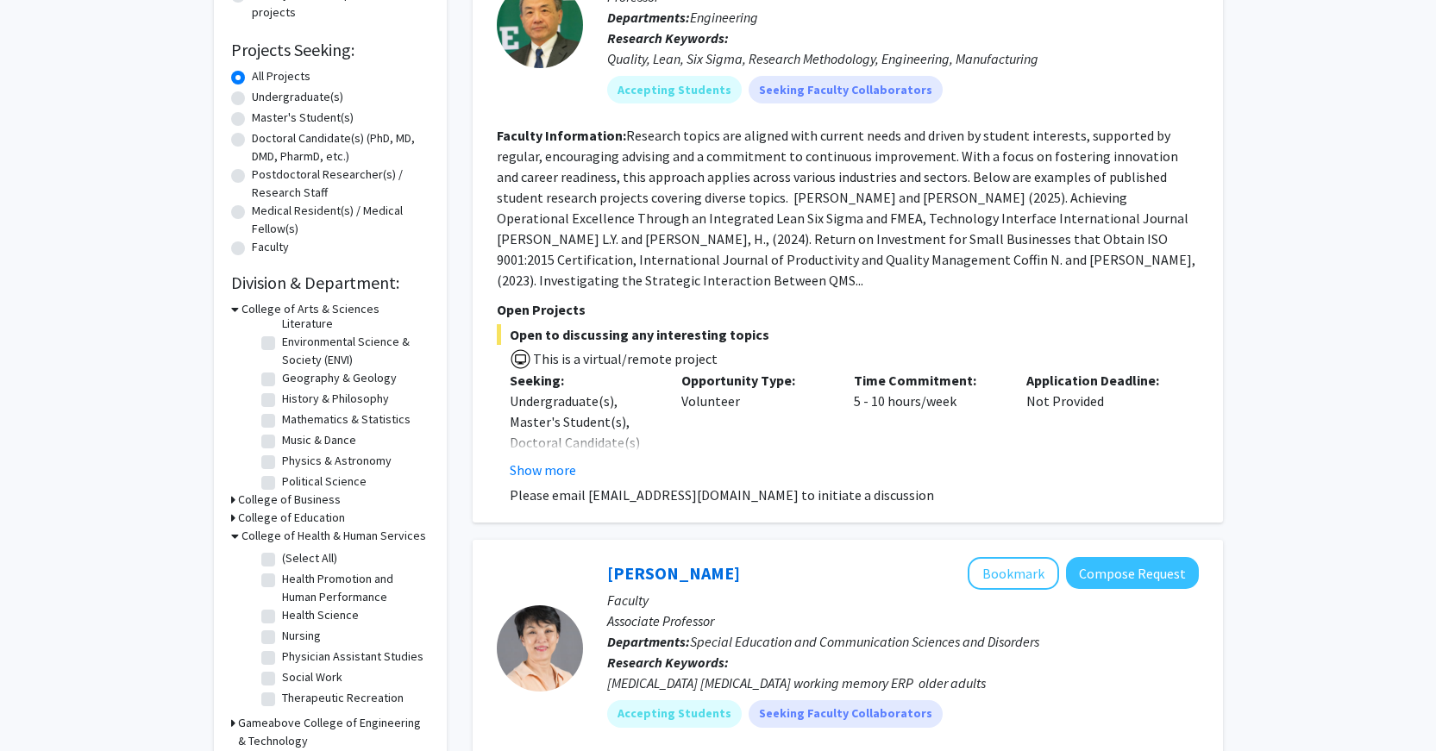
scroll to position [345, 0]
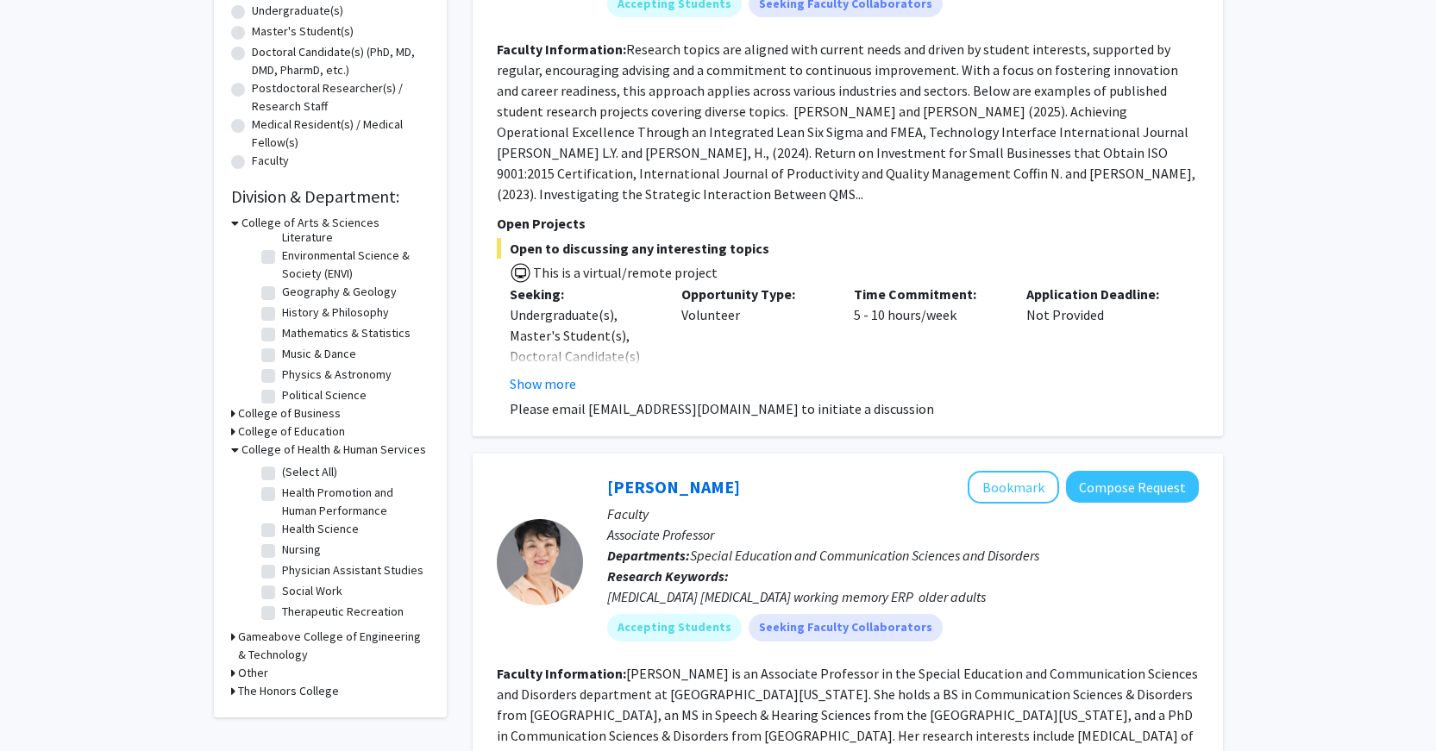
click at [282, 492] on label "Health Promotion and Human Performance" at bounding box center [353, 502] width 143 height 36
click at [282, 492] on input "Health Promotion and Human Performance" at bounding box center [287, 489] width 11 height 11
checkbox input "true"
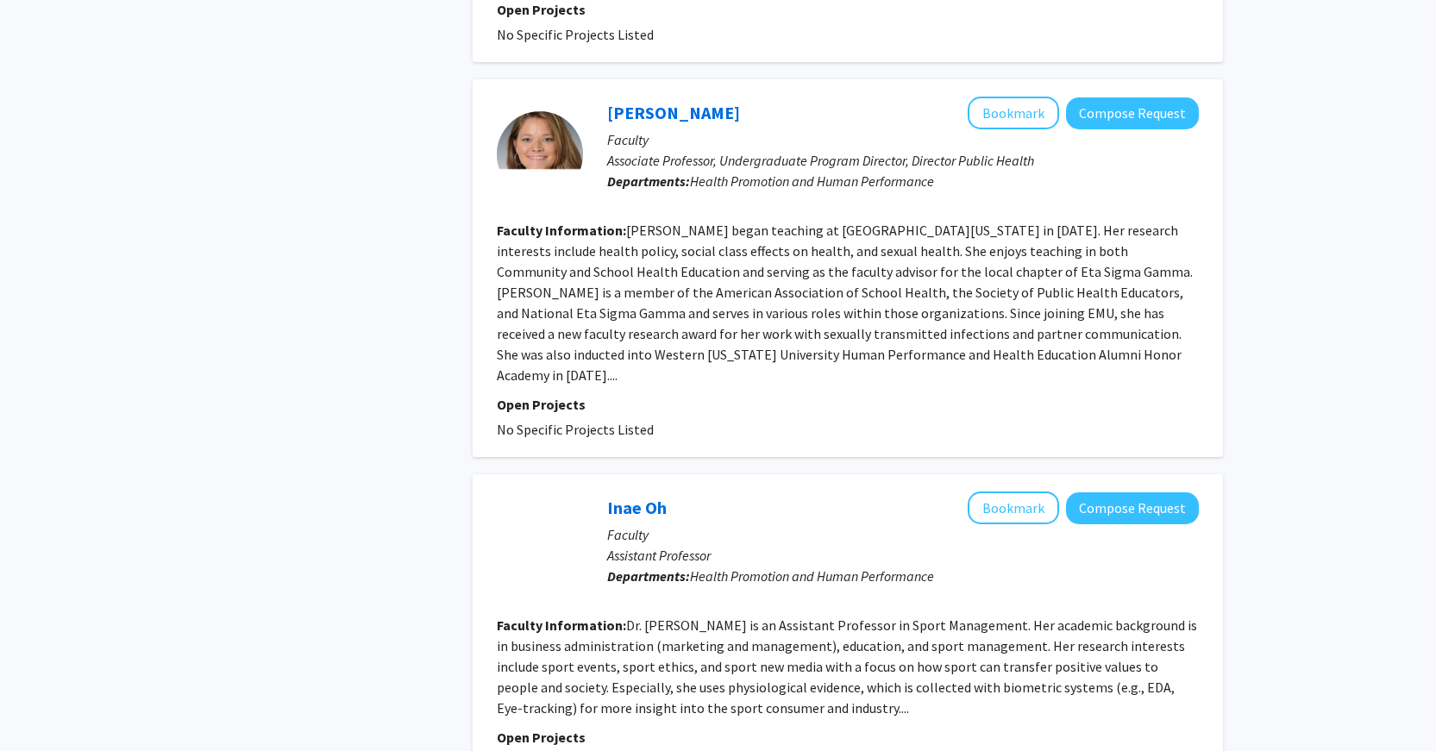
scroll to position [3443, 0]
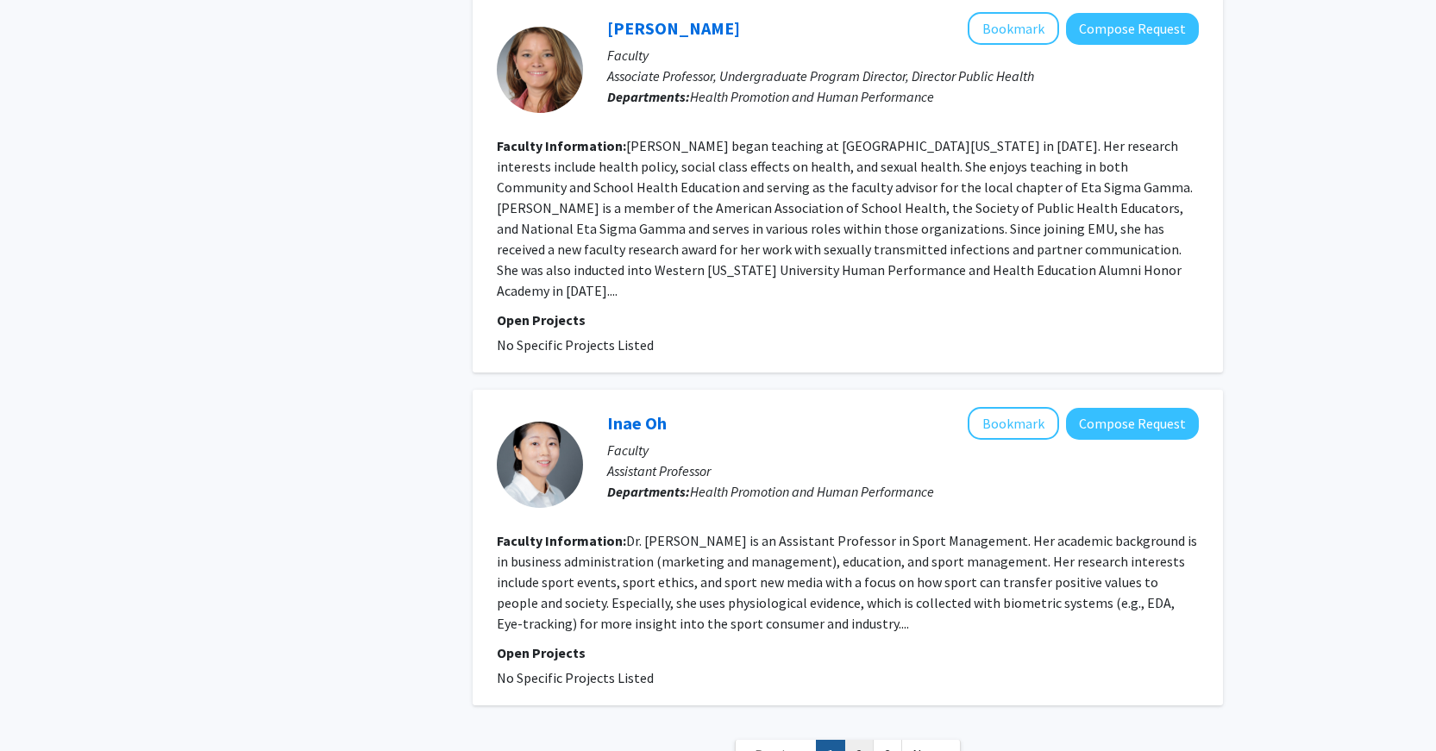
click at [850, 740] on link "2" at bounding box center [858, 755] width 29 height 30
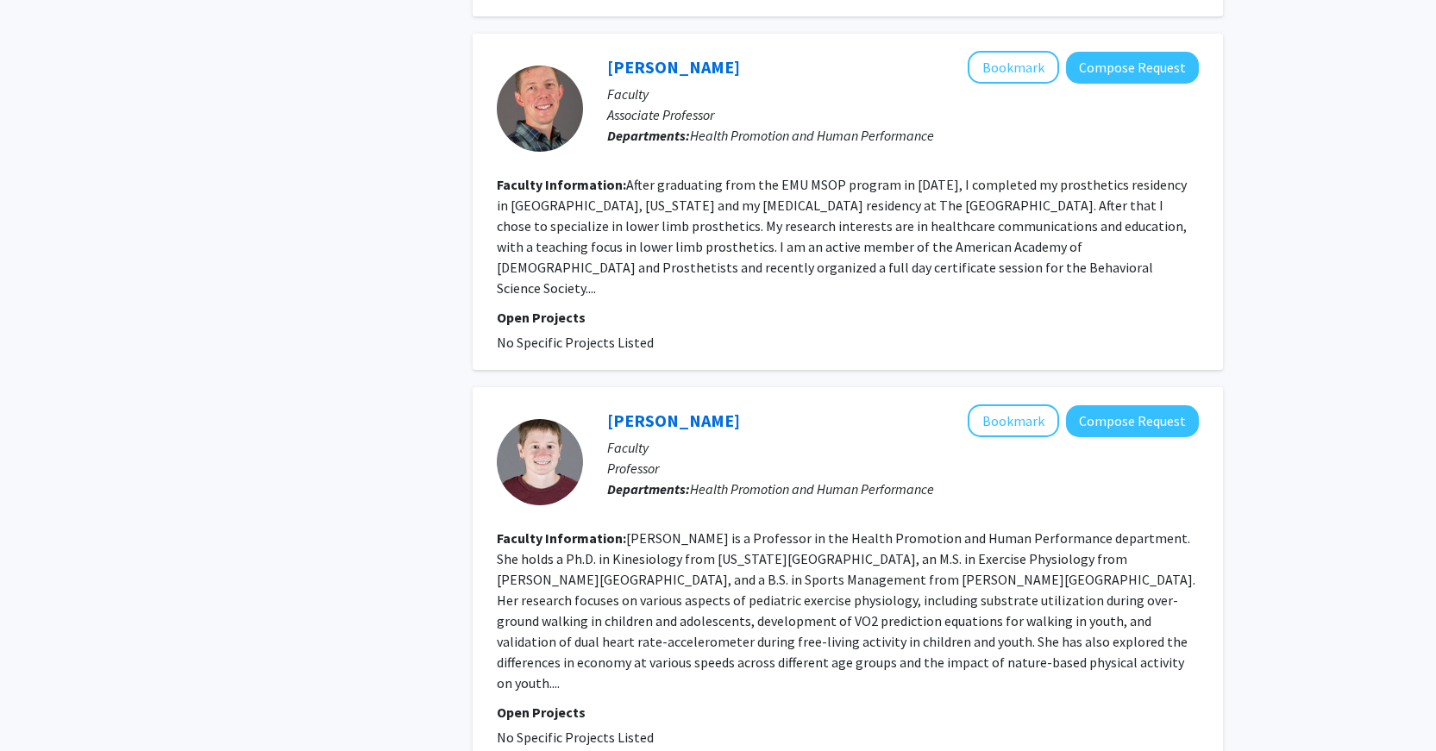
scroll to position [3278, 0]
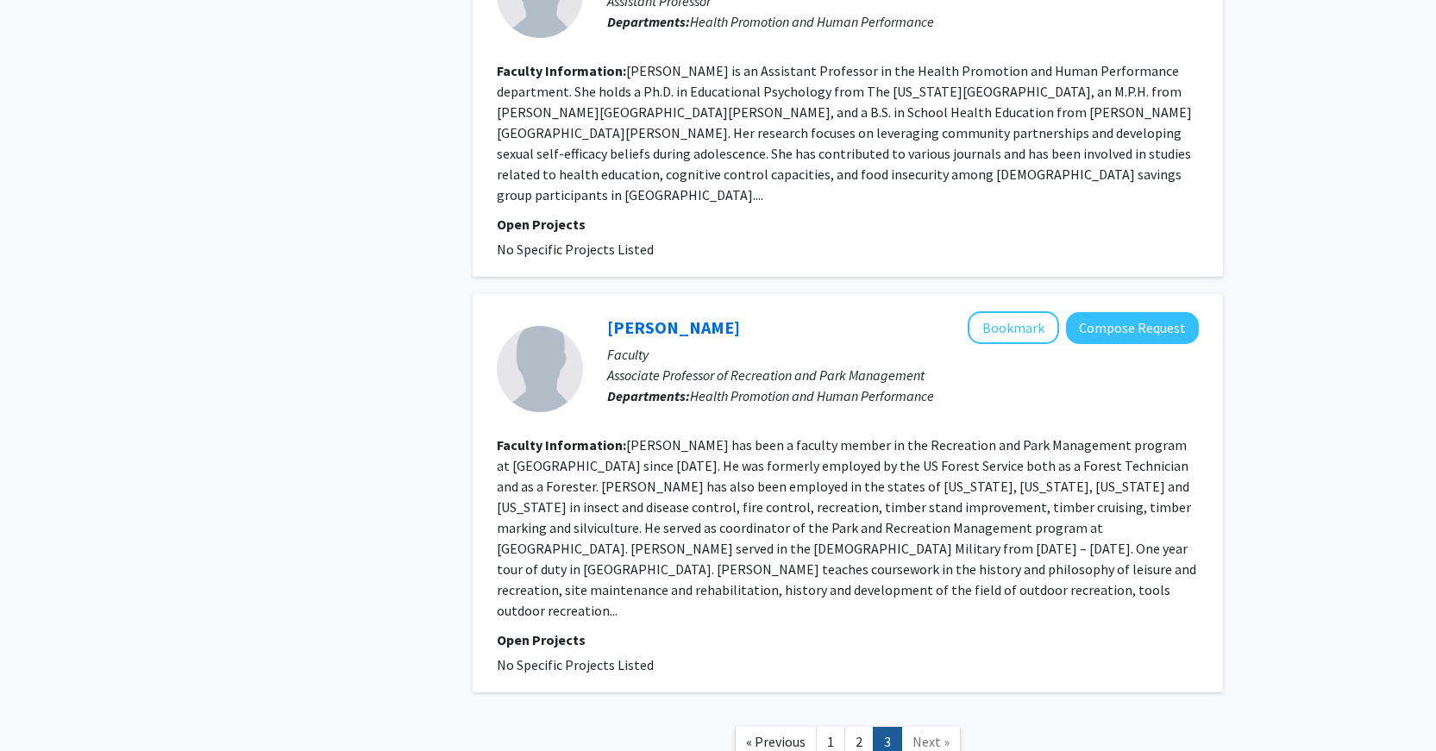
scroll to position [2179, 0]
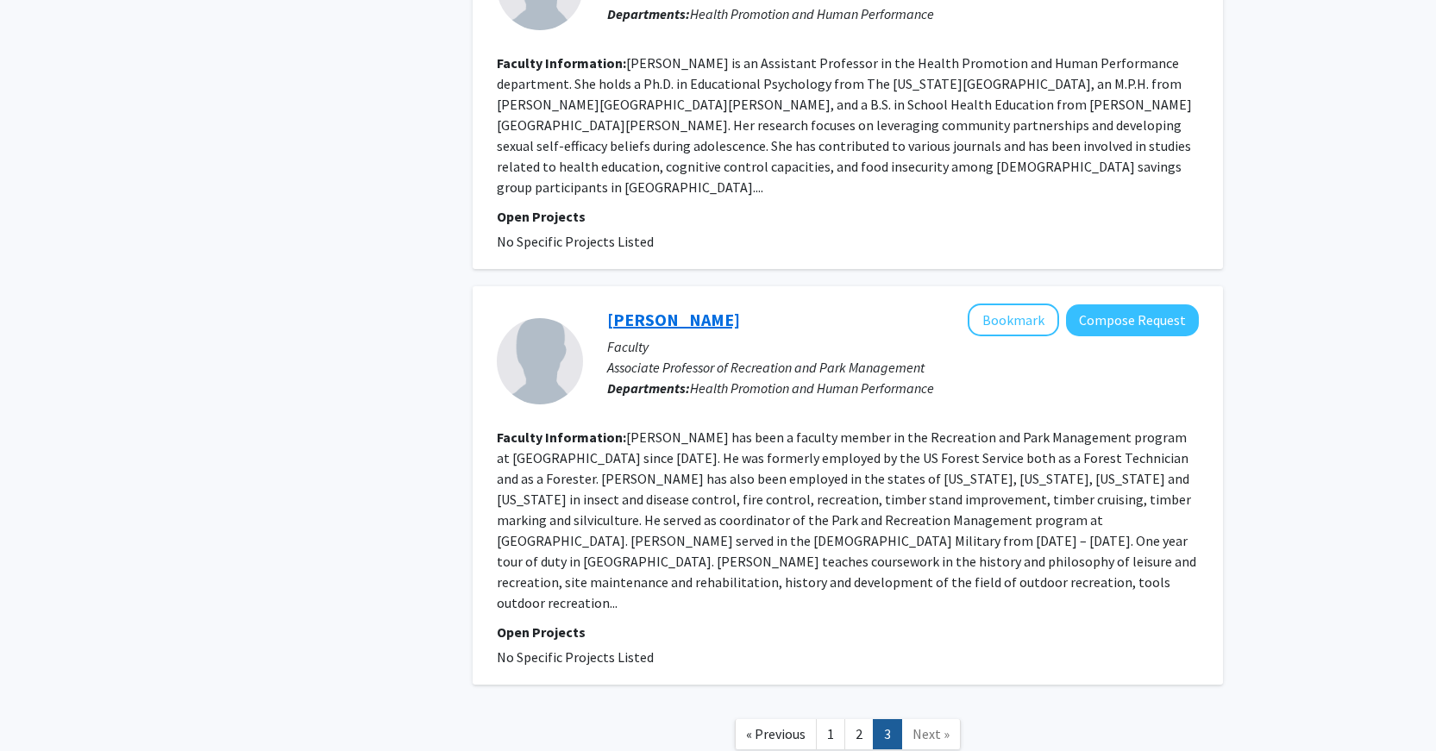
click at [675, 309] on link "[PERSON_NAME]" at bounding box center [673, 320] width 133 height 22
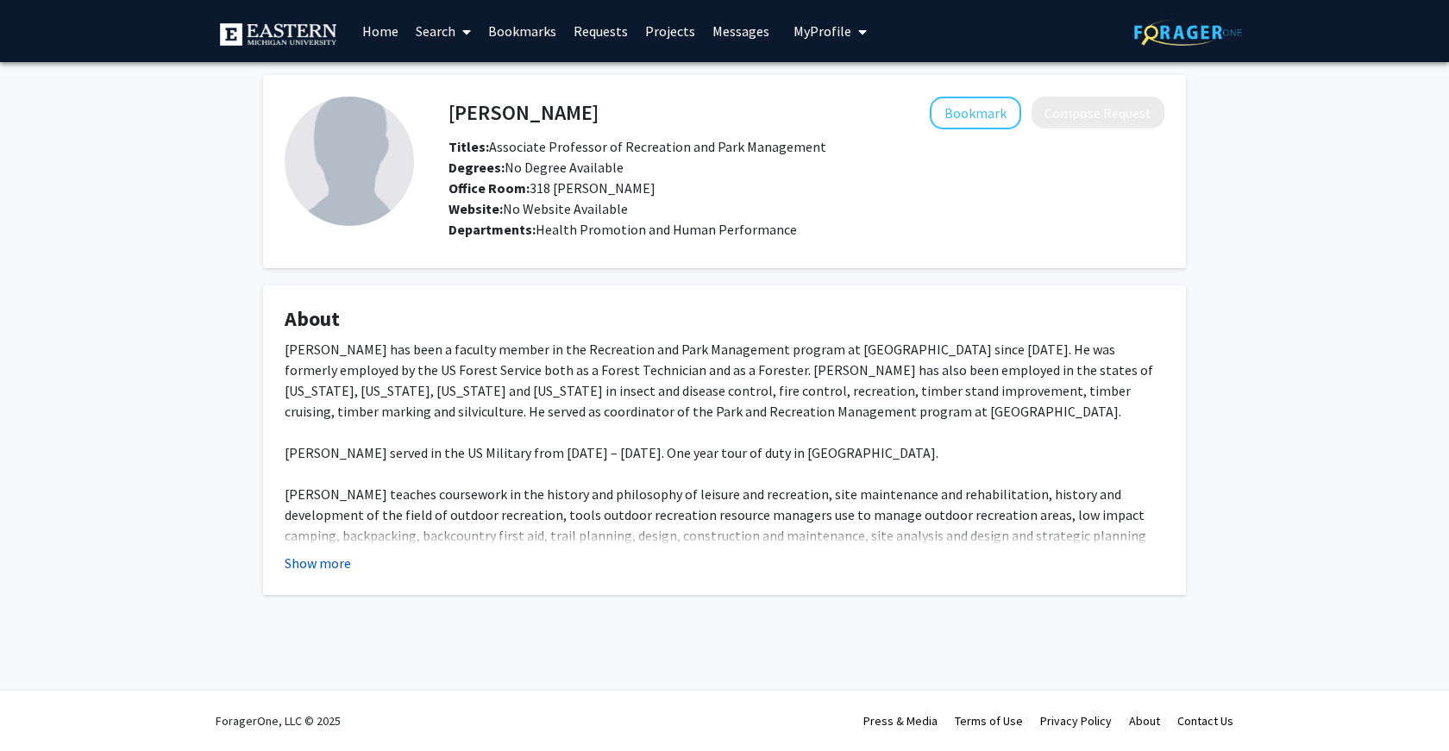
click at [331, 561] on button "Show more" at bounding box center [318, 563] width 66 height 21
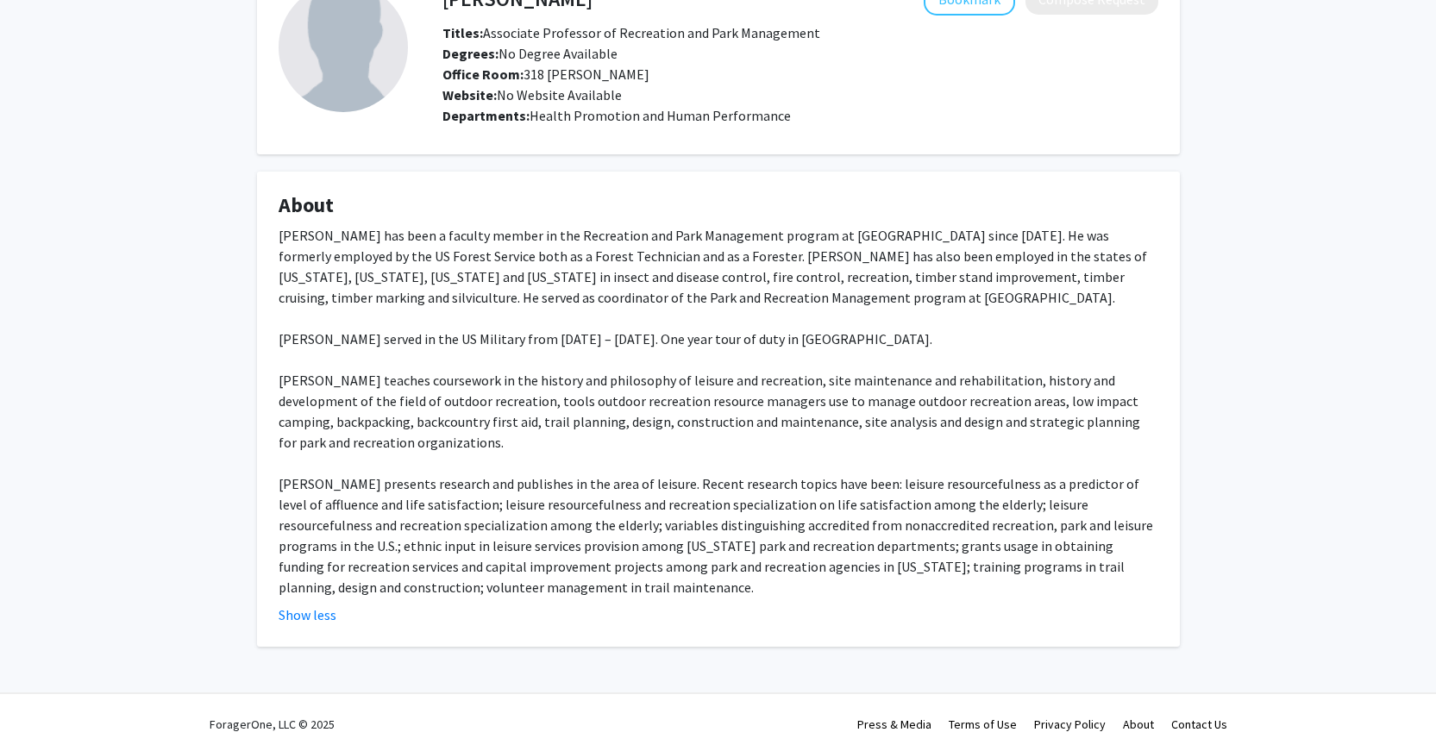
scroll to position [117, 0]
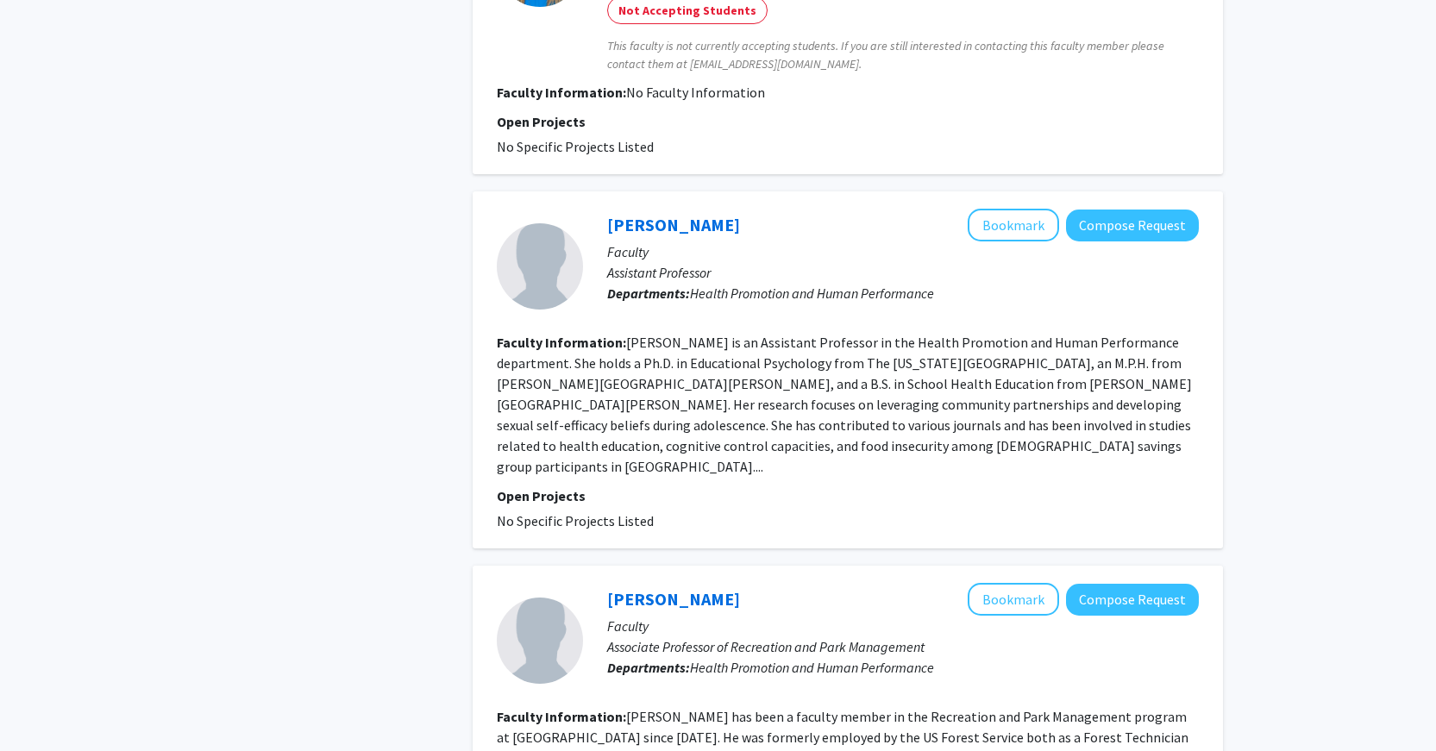
scroll to position [1898, 0]
click at [629, 216] on link "[PERSON_NAME]" at bounding box center [673, 227] width 133 height 22
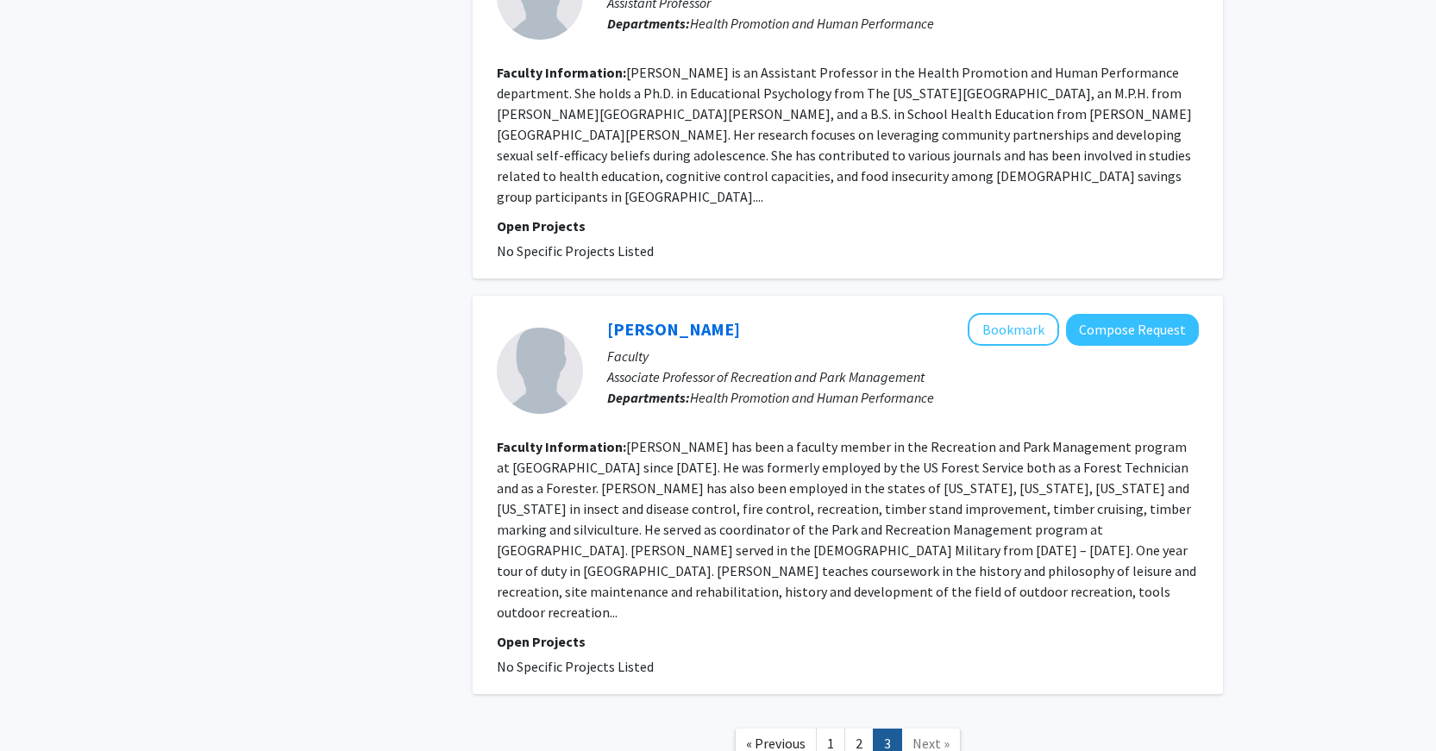
scroll to position [2179, 0]
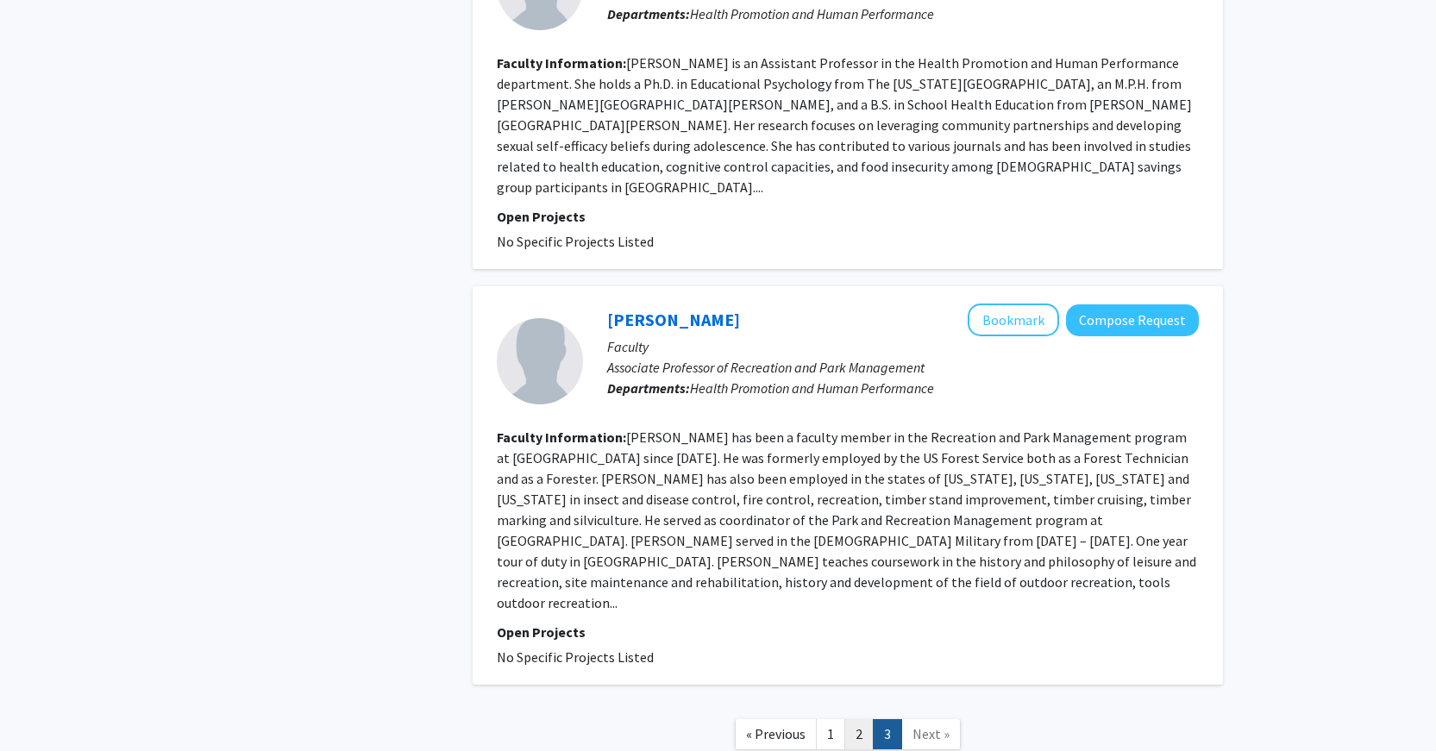
click at [851, 719] on link "2" at bounding box center [858, 734] width 29 height 30
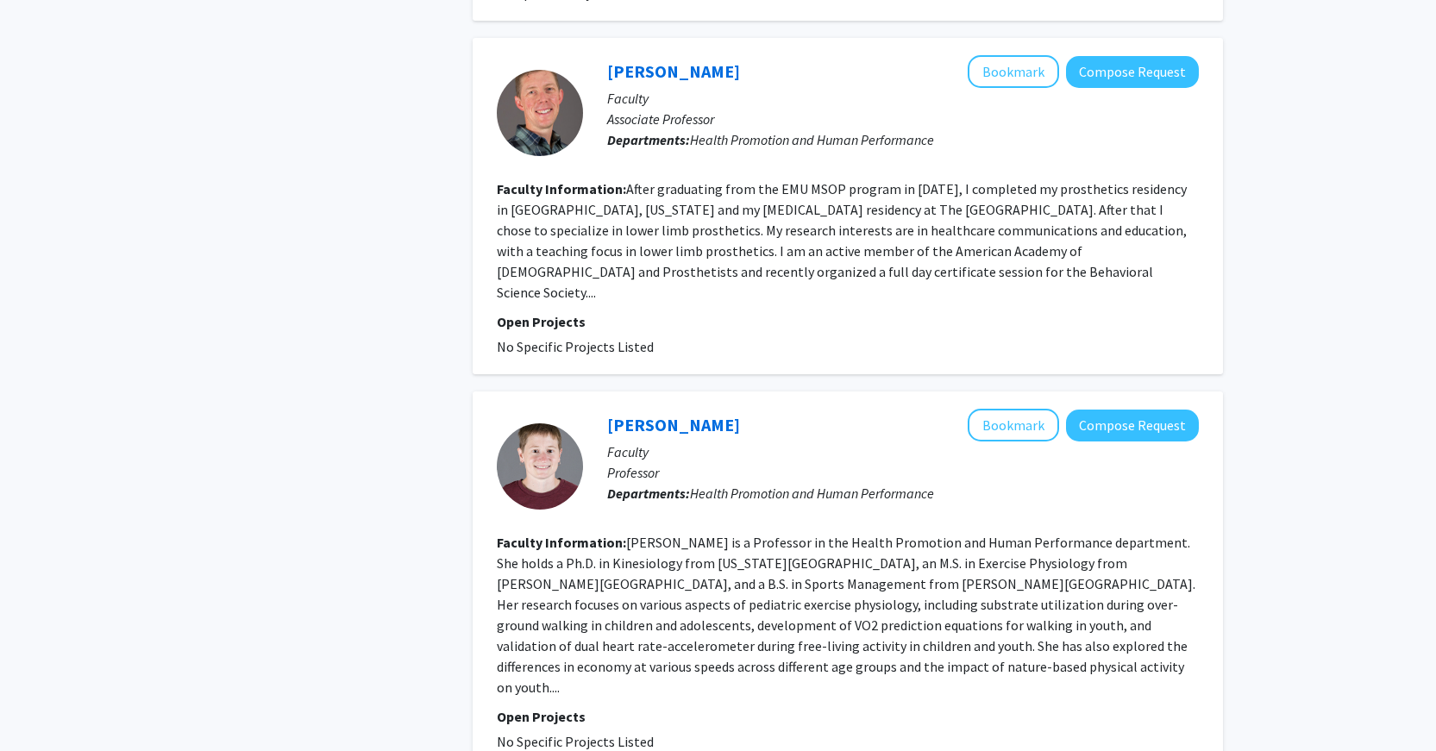
scroll to position [3298, 0]
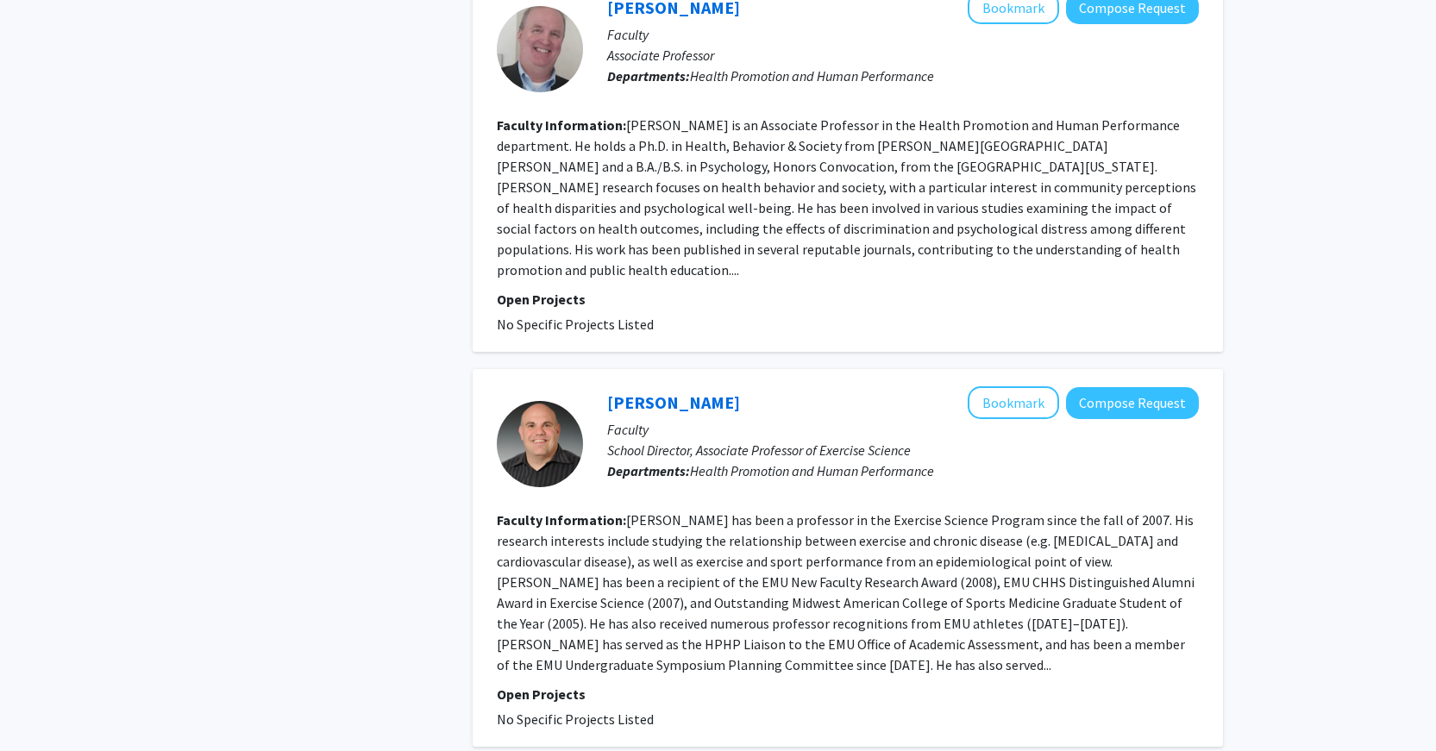
scroll to position [3278, 0]
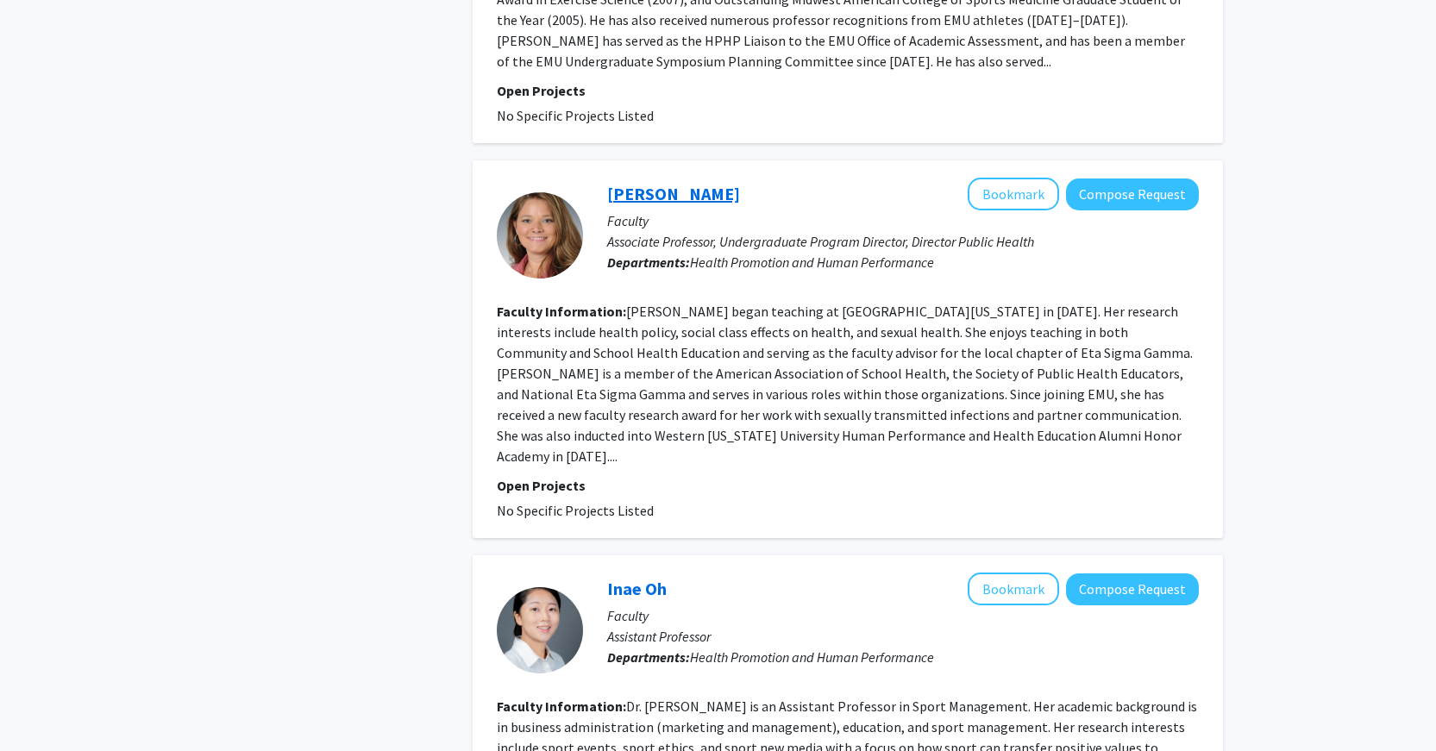
click at [655, 183] on link "[PERSON_NAME]" at bounding box center [673, 194] width 133 height 22
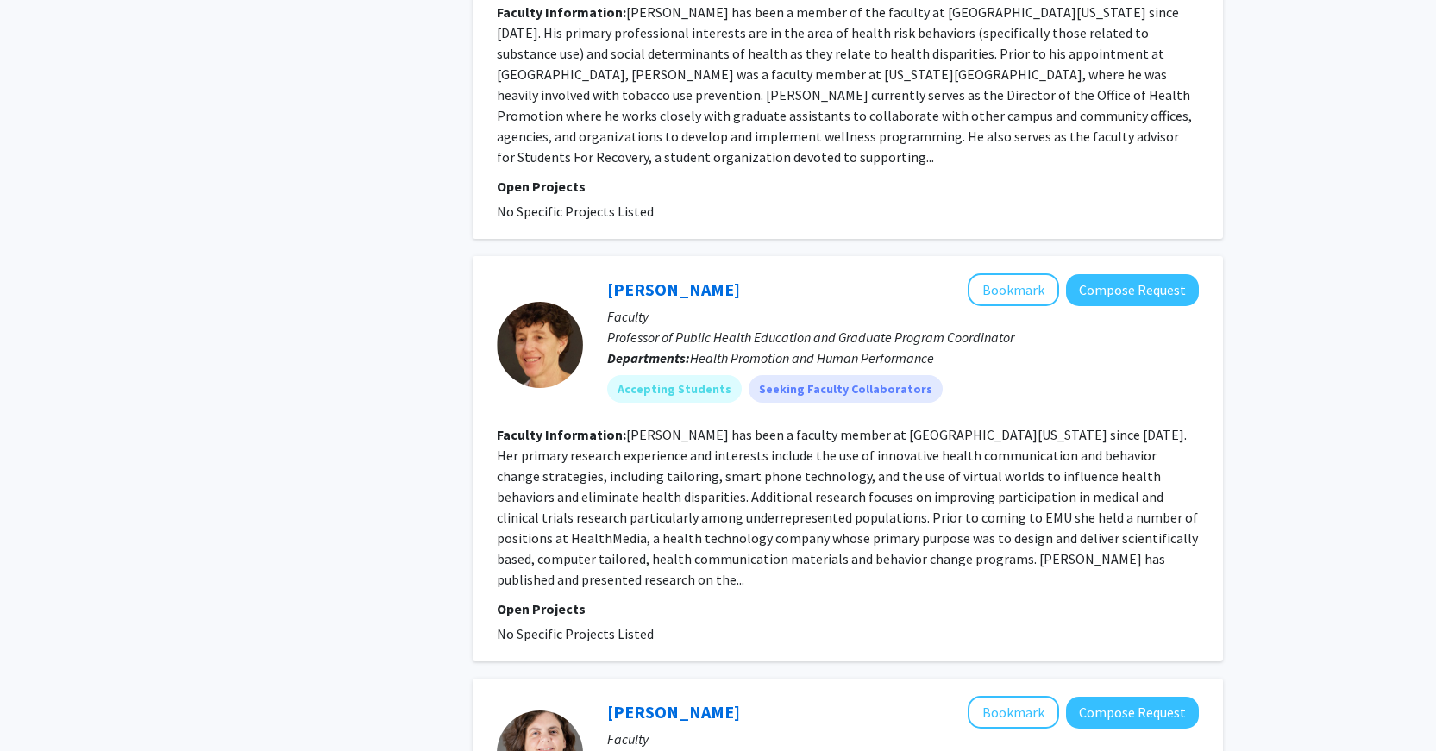
scroll to position [863, 0]
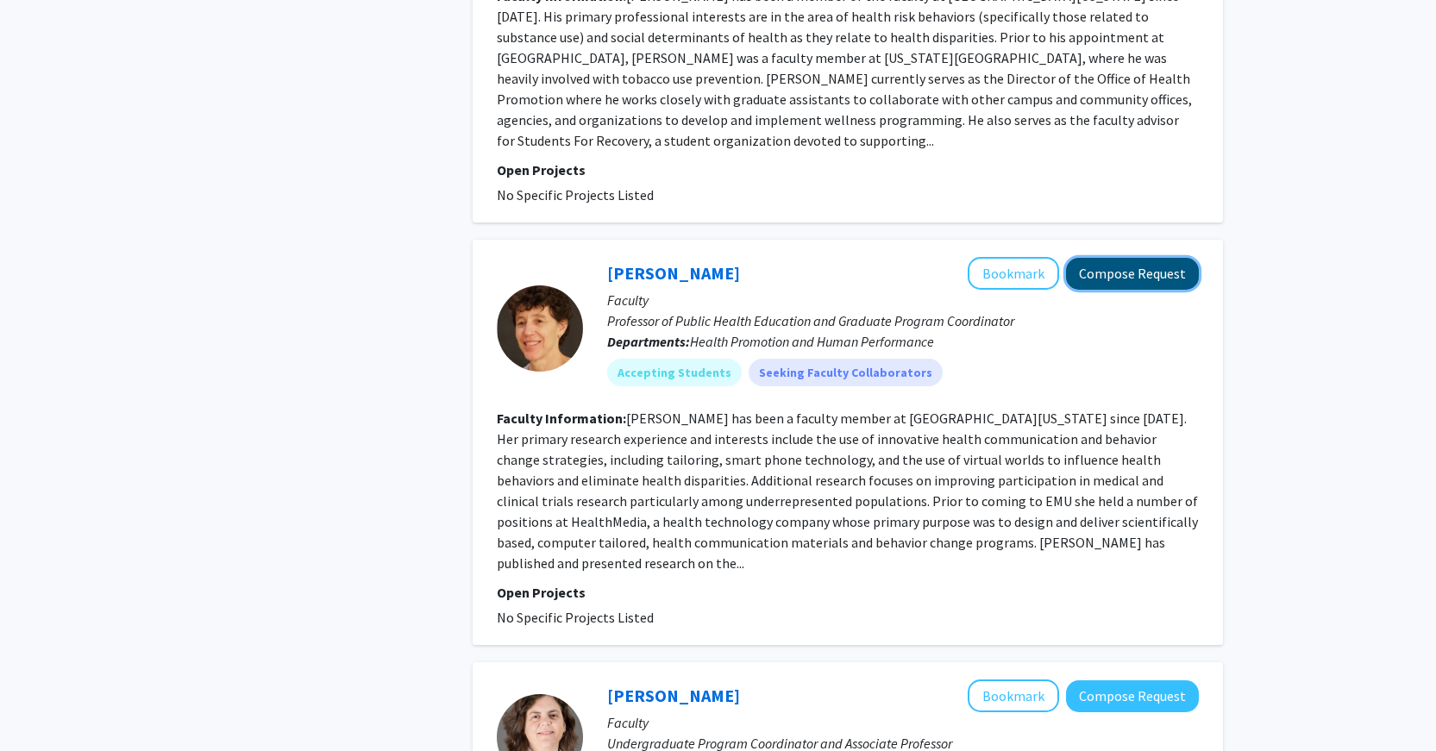
click at [1128, 258] on button "Compose Request" at bounding box center [1132, 274] width 133 height 32
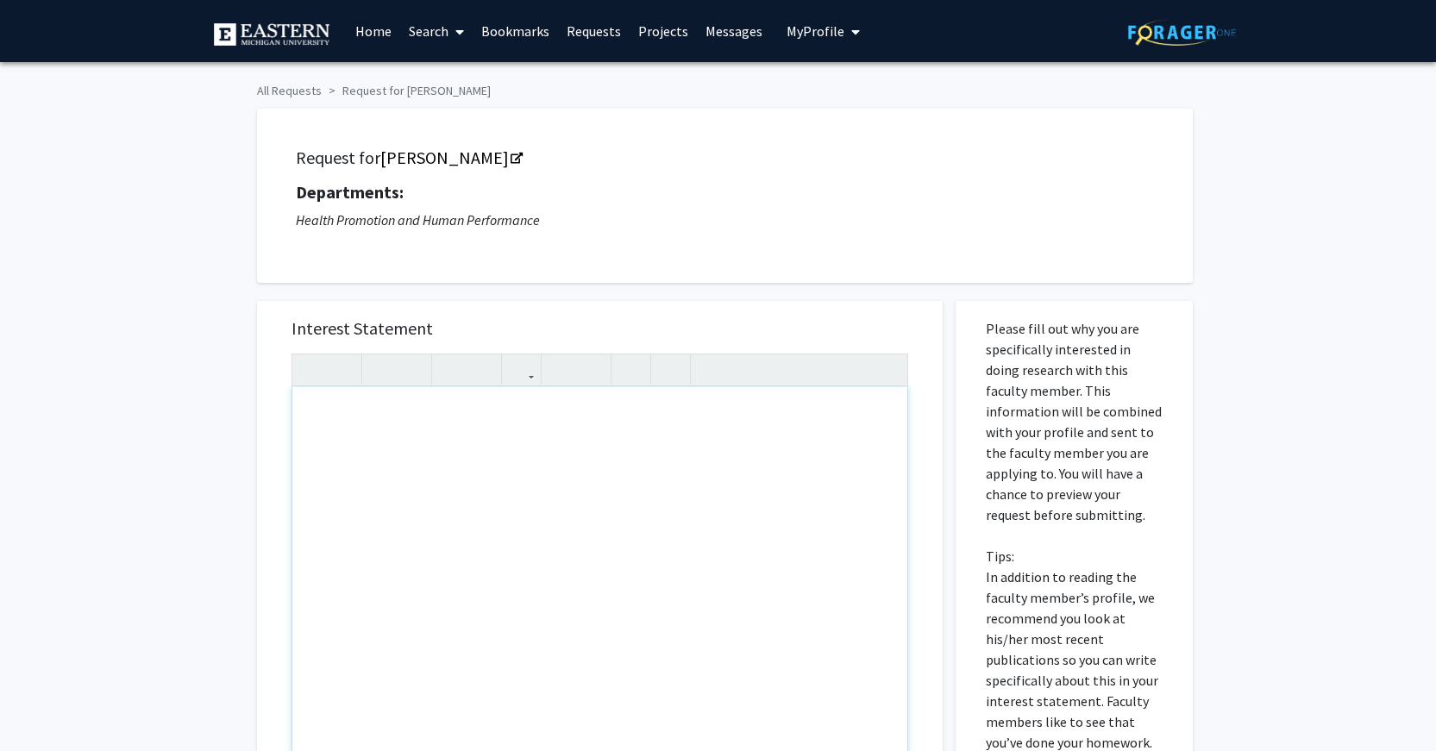
drag, startPoint x: 406, startPoint y: 413, endPoint x: 343, endPoint y: 435, distance: 66.6
click at [343, 435] on div "Note to users with screen readers: Please press Alt+0 or Option+0 to deactivate…" at bounding box center [599, 584] width 615 height 395
paste div "Note to users with screen readers: Please press Alt+0 or Option+0 to deactivate…"
type textarea "<l>I do s ametco adipis elitsedd ei Tempor Incidi, utl E do magnaaliqu en adm v…"
